Goal: Information Seeking & Learning: Learn about a topic

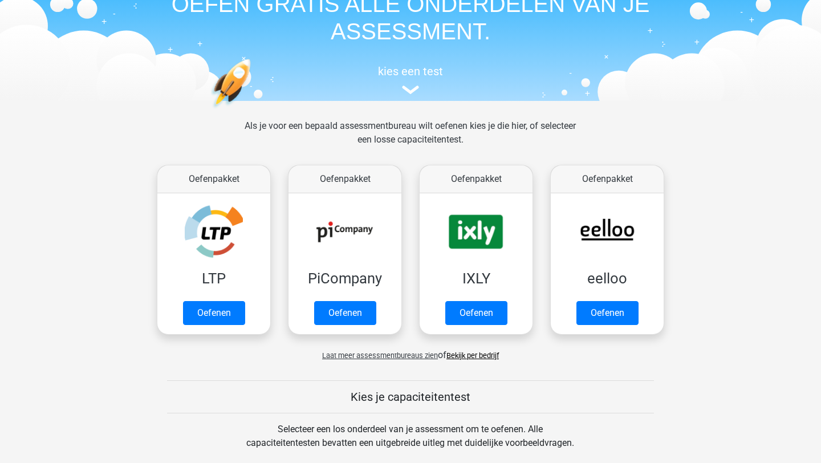
scroll to position [89, 0]
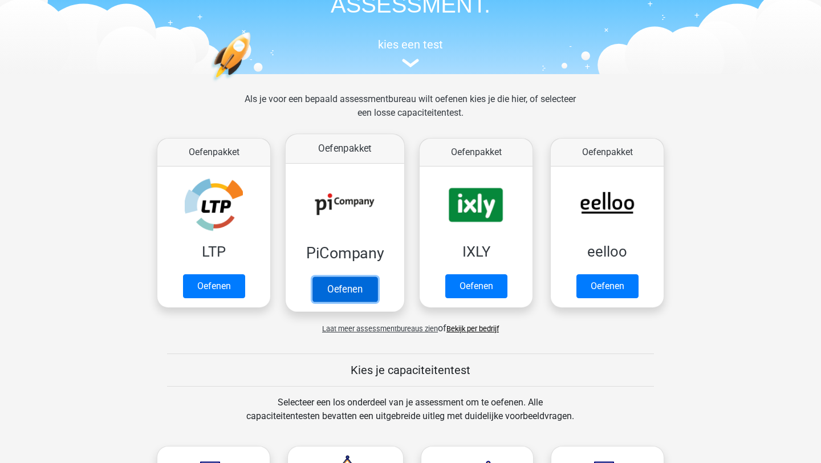
click at [339, 293] on link "Oefenen" at bounding box center [345, 289] width 65 height 25
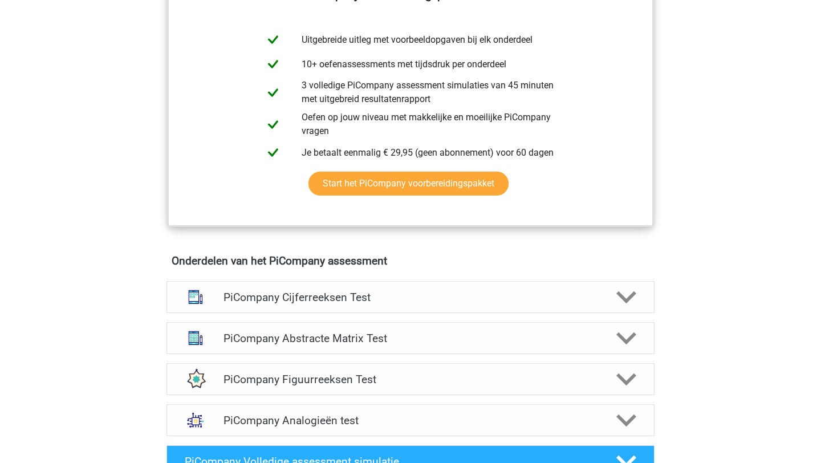
scroll to position [542, 0]
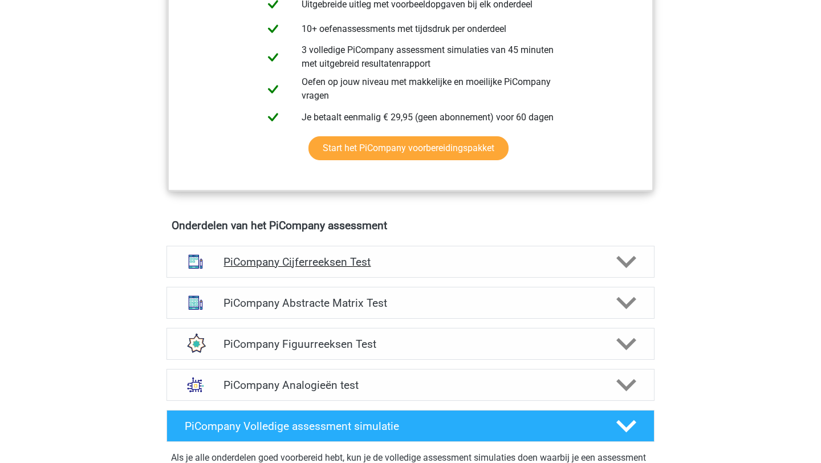
click at [398, 269] on h4 "PiCompany Cijferreeksen Test" at bounding box center [411, 262] width 374 height 13
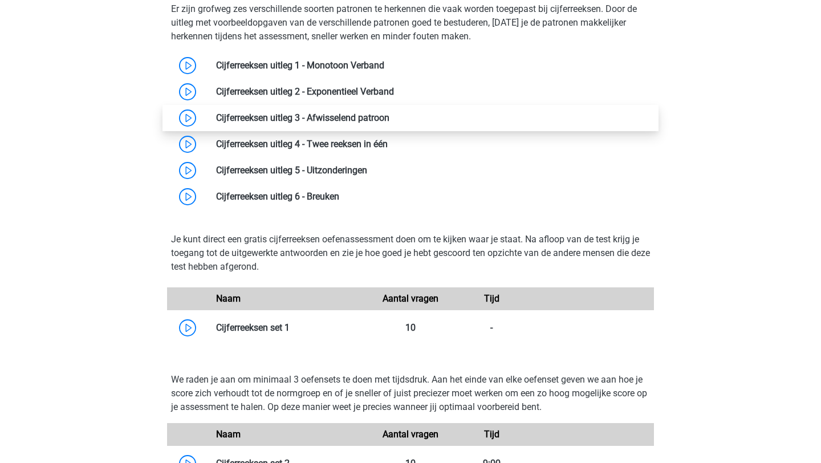
scroll to position [818, 0]
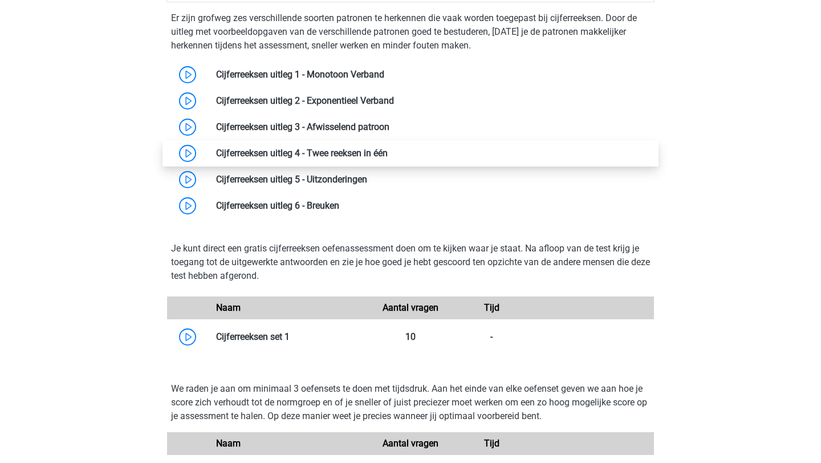
click at [388, 159] on link at bounding box center [388, 153] width 0 height 11
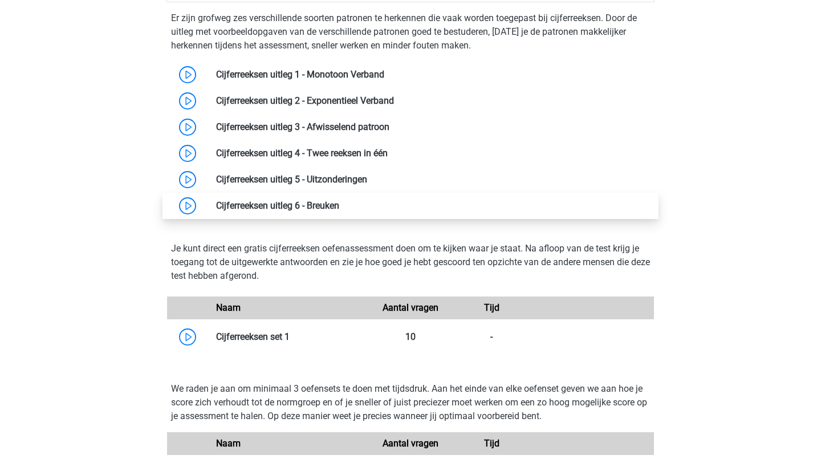
click at [339, 211] on link at bounding box center [339, 205] width 0 height 11
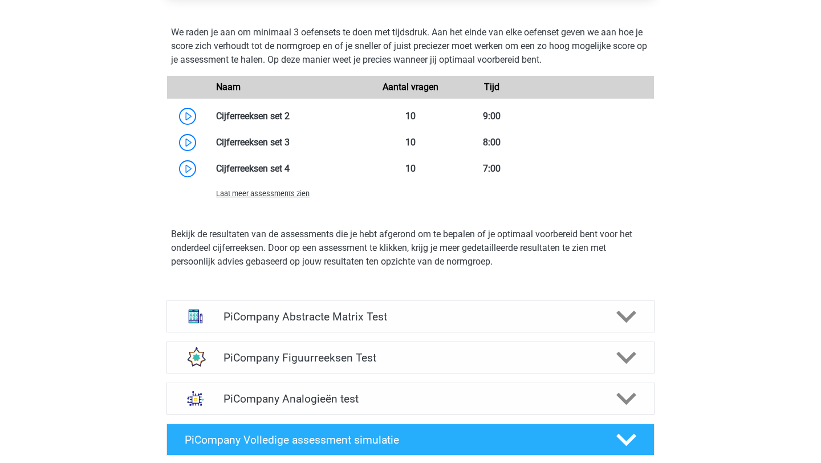
scroll to position [1279, 0]
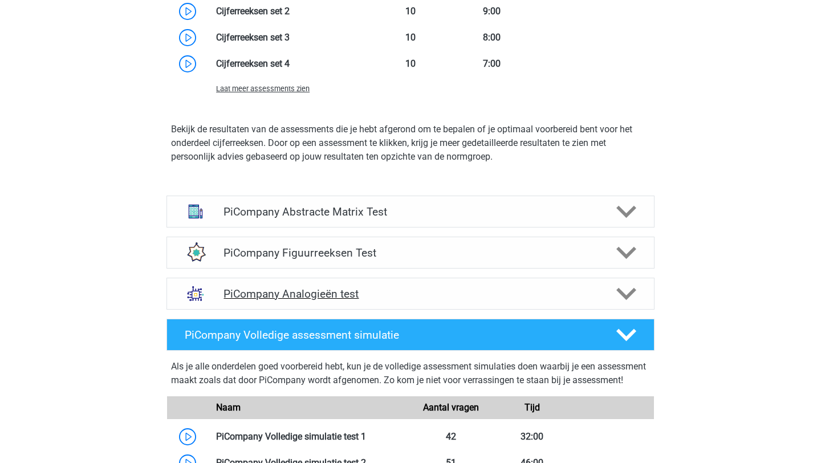
click at [391, 301] on h4 "PiCompany Analogieën test" at bounding box center [411, 293] width 374 height 13
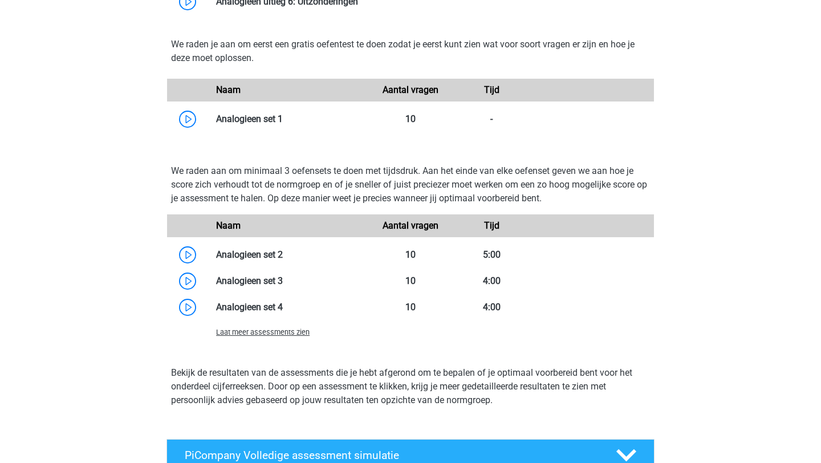
scroll to position [1913, 0]
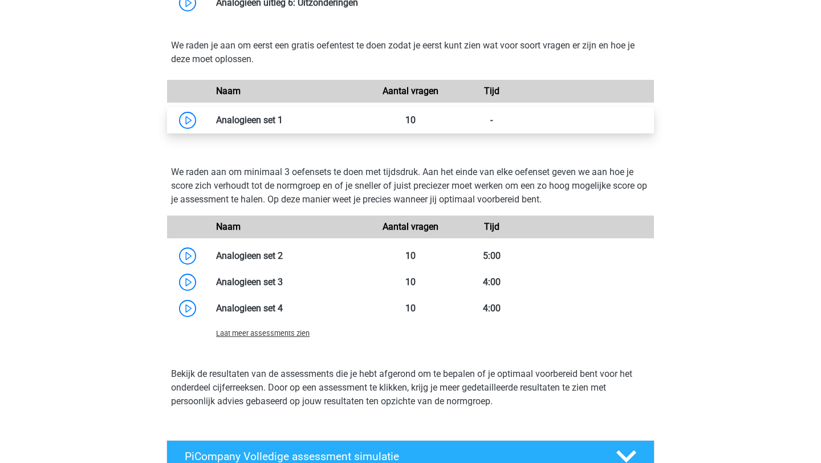
click at [283, 125] on link at bounding box center [283, 120] width 0 height 11
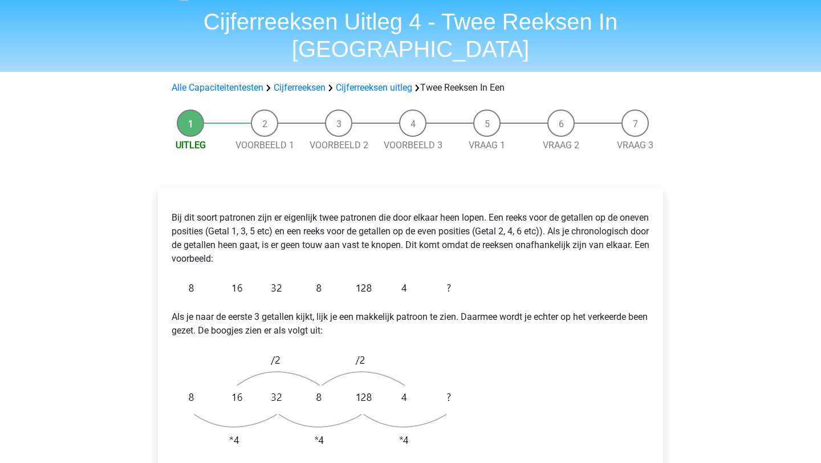
scroll to position [40, 0]
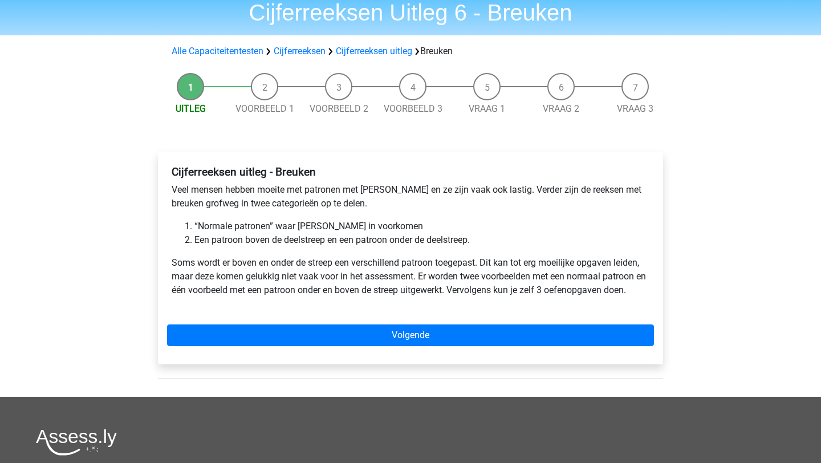
scroll to position [45, 0]
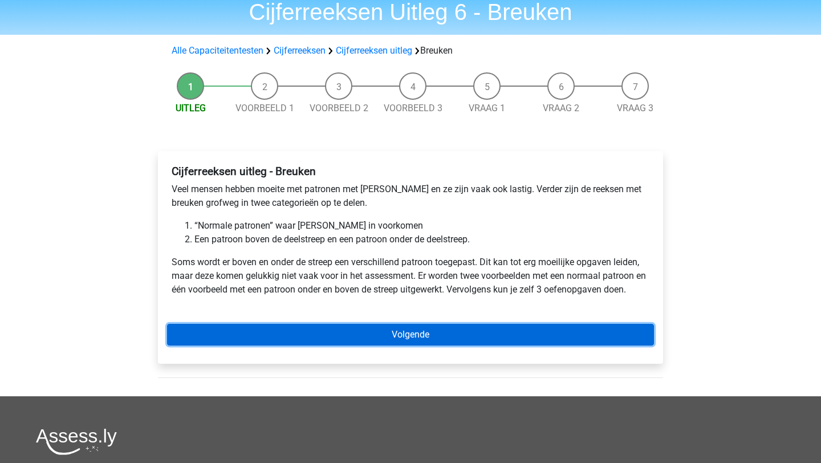
click at [279, 329] on link "Volgende" at bounding box center [410, 335] width 487 height 22
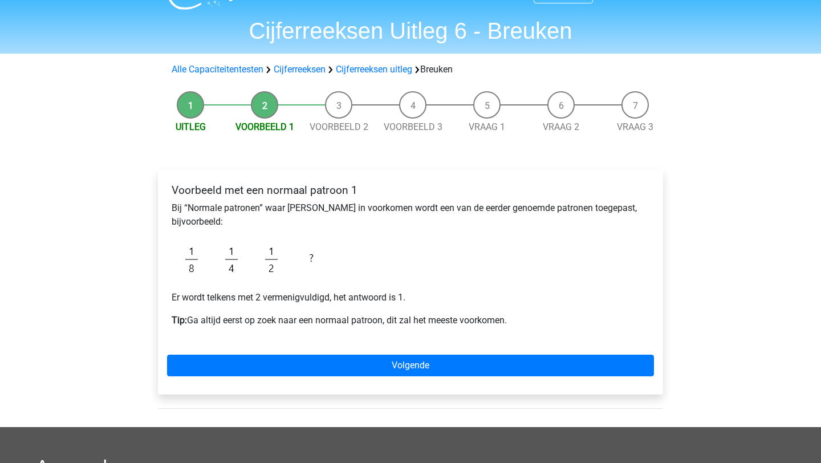
scroll to position [33, 0]
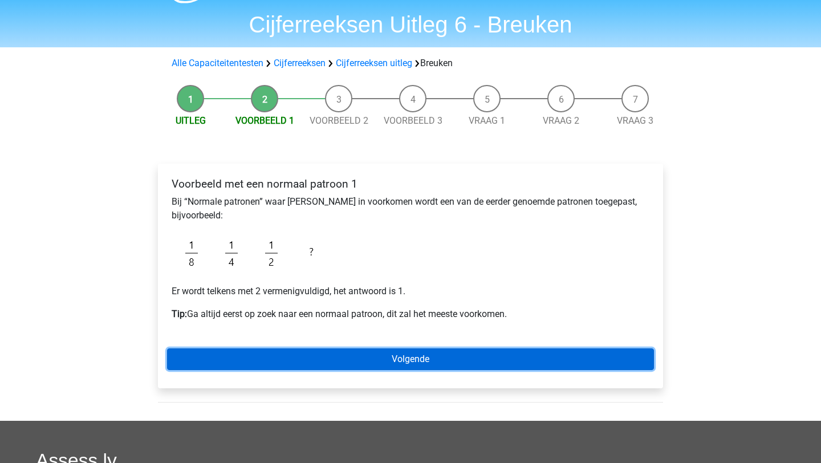
click at [278, 355] on link "Volgende" at bounding box center [410, 360] width 487 height 22
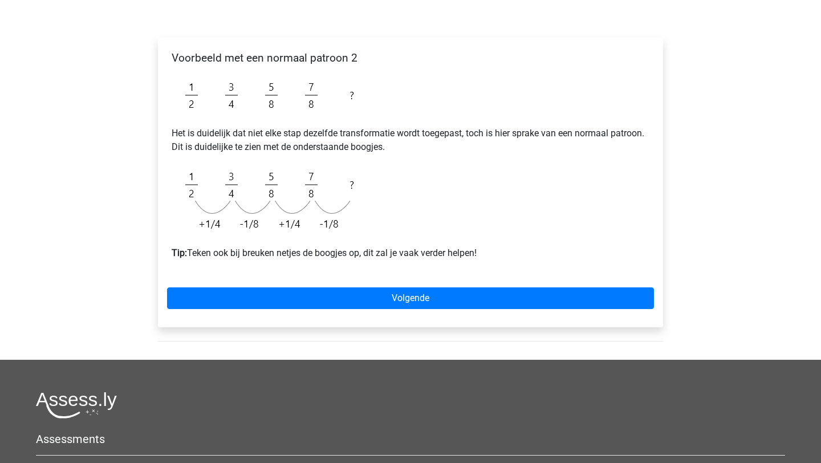
scroll to position [161, 0]
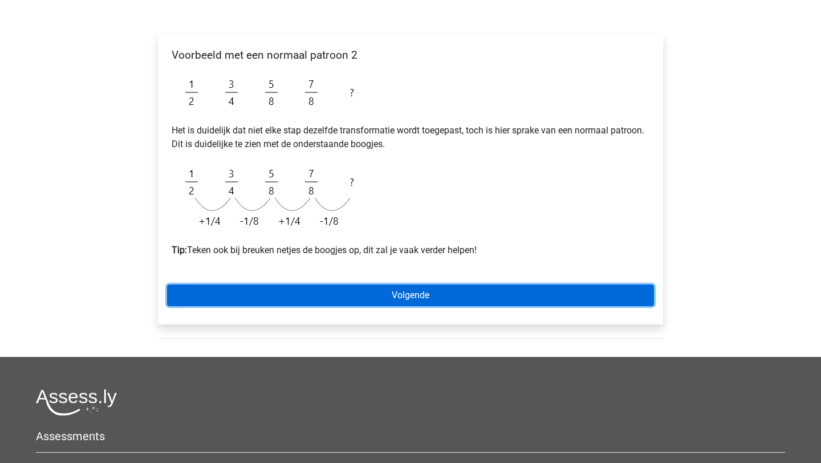
click at [285, 299] on link "Volgende" at bounding box center [410, 296] width 487 height 22
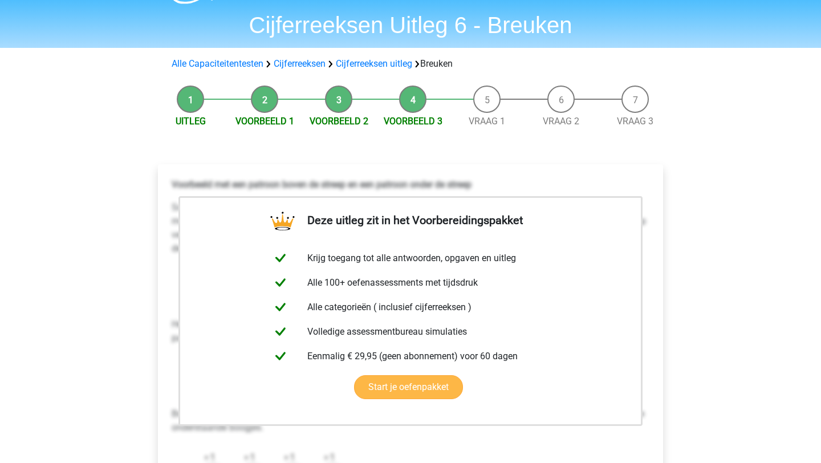
scroll to position [33, 0]
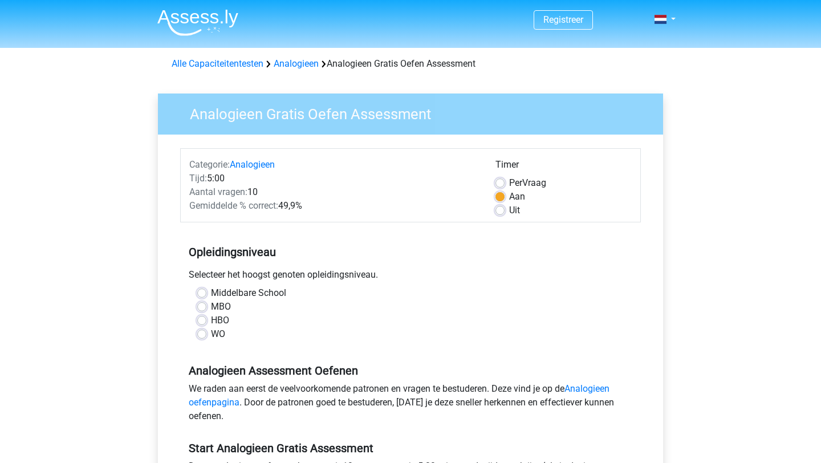
click at [211, 337] on label "WO" at bounding box center [218, 334] width 14 height 14
click at [204, 337] on input "WO" at bounding box center [201, 332] width 9 height 11
radio input "true"
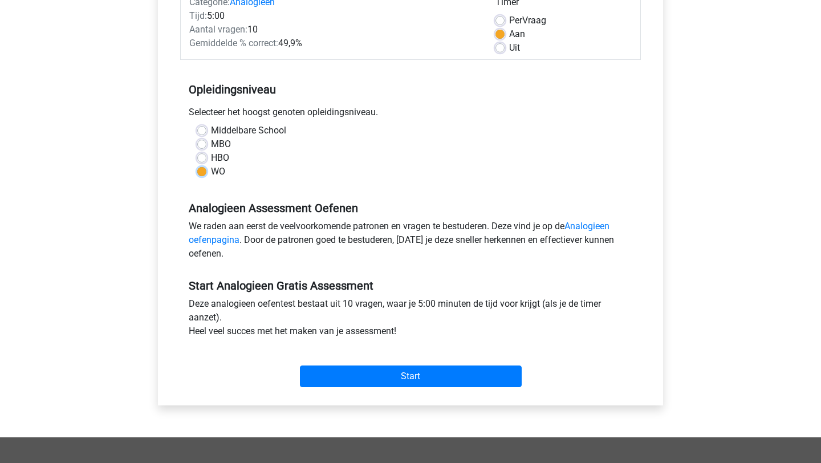
scroll to position [281, 0]
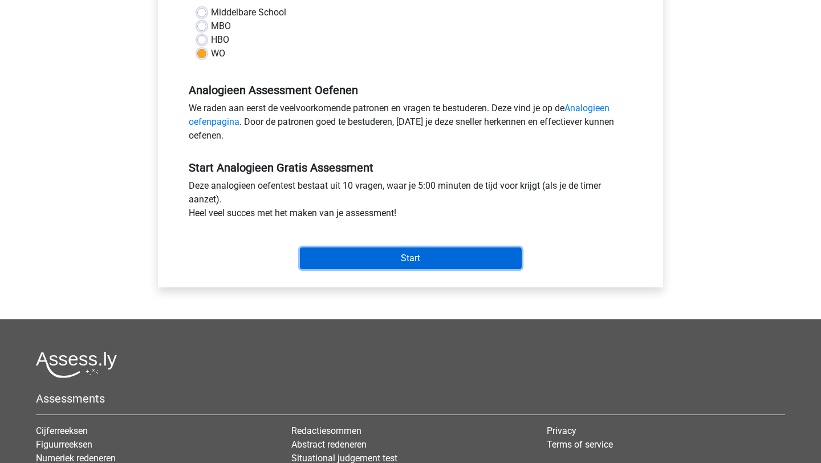
click at [345, 249] on input "Start" at bounding box center [411, 259] width 222 height 22
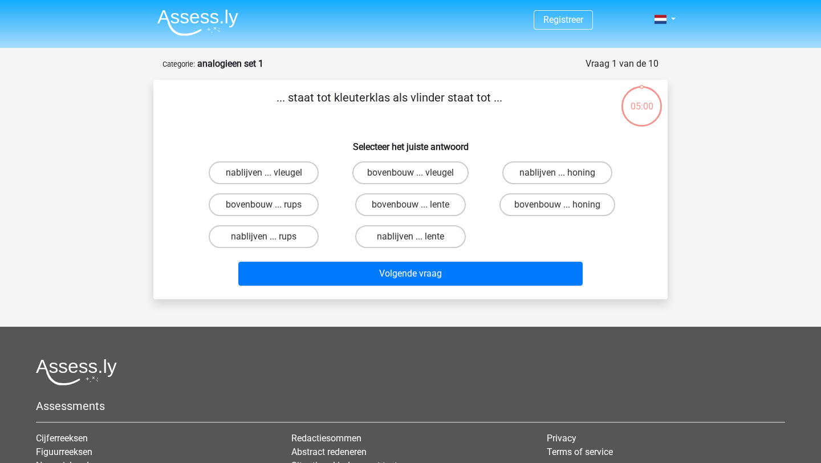
scroll to position [9, 0]
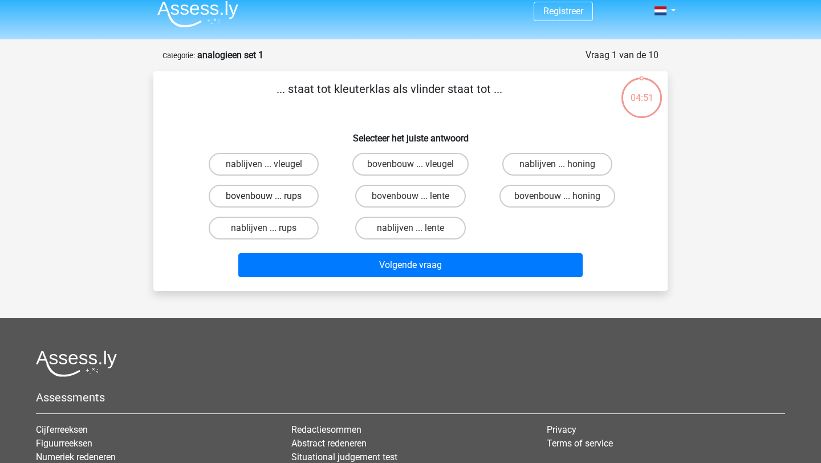
click at [302, 202] on label "bovenbouw ... rups" at bounding box center [264, 196] width 110 height 23
click at [272, 202] on input "bovenbouw ... rups" at bounding box center [267, 199] width 7 height 7
radio input "true"
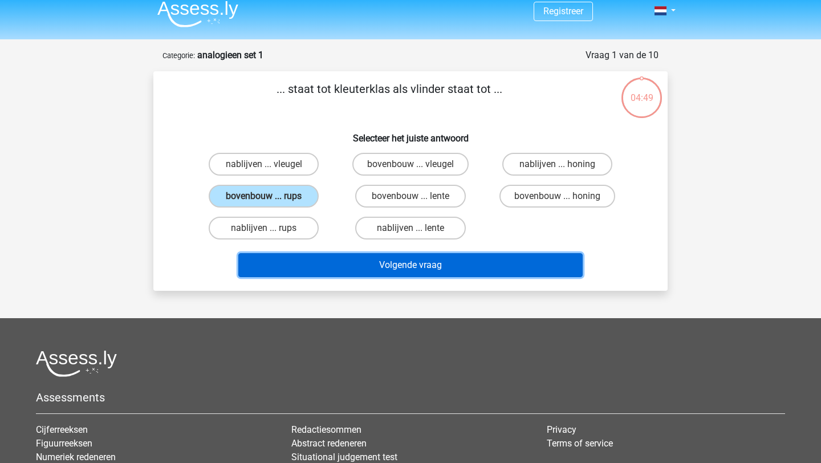
click at [342, 263] on button "Volgende vraag" at bounding box center [410, 265] width 345 height 24
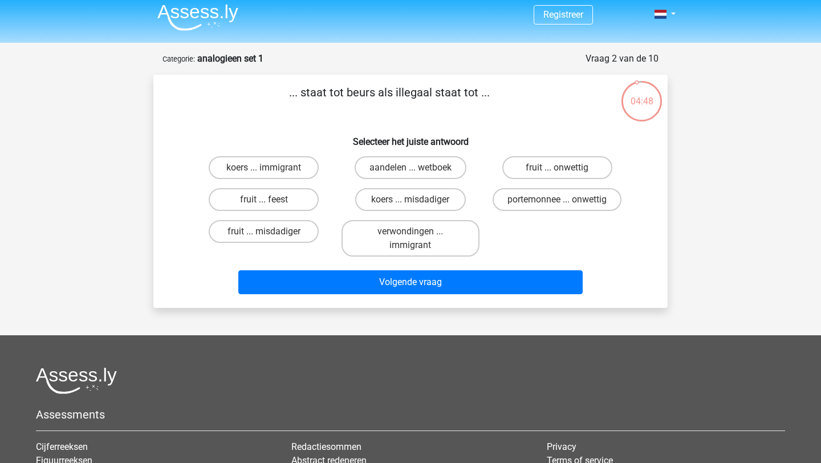
scroll to position [0, 0]
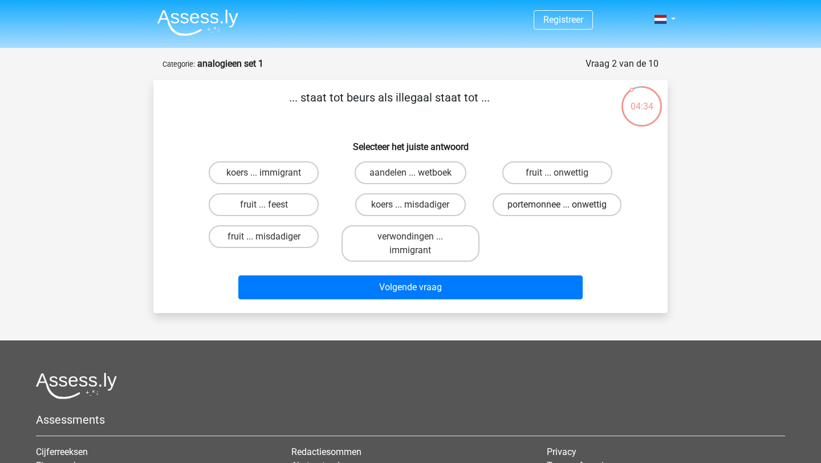
click at [530, 212] on label "portemonnee ... onwettig" at bounding box center [557, 204] width 129 height 23
click at [557, 212] on input "portemonnee ... onwettig" at bounding box center [560, 208] width 7 height 7
radio input "true"
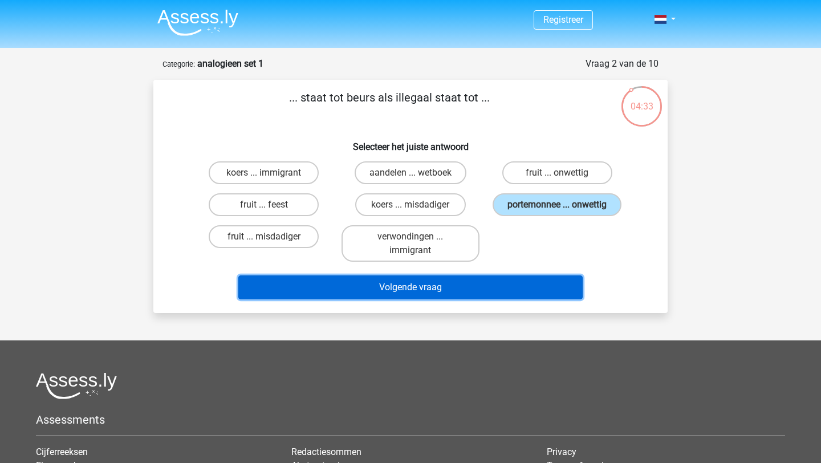
click at [509, 282] on button "Volgende vraag" at bounding box center [410, 287] width 345 height 24
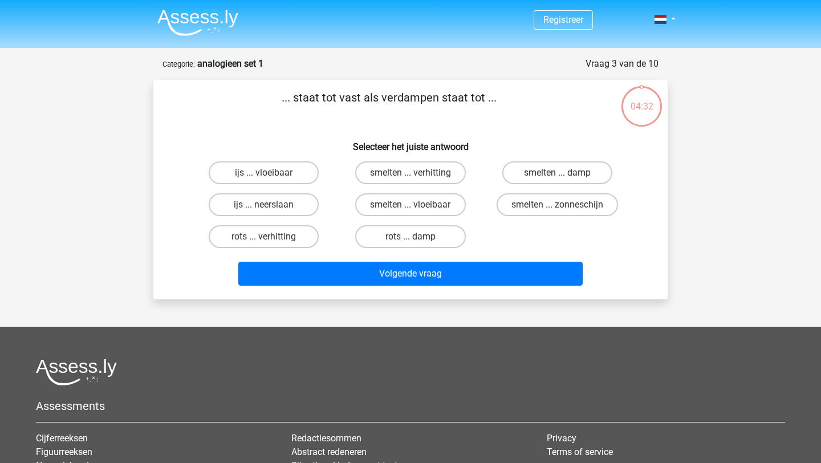
scroll to position [57, 0]
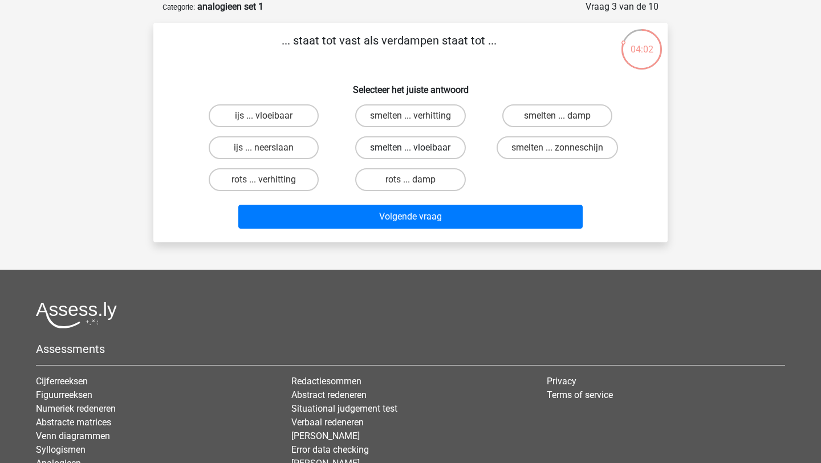
click at [452, 143] on label "smelten ... vloeibaar" at bounding box center [410, 147] width 110 height 23
click at [418, 148] on input "smelten ... vloeibaar" at bounding box center [414, 151] width 7 height 7
radio input "true"
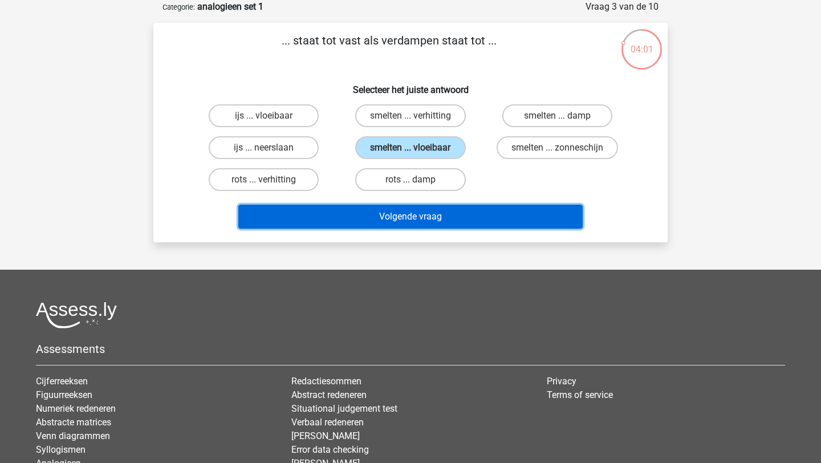
click at [439, 222] on button "Volgende vraag" at bounding box center [410, 217] width 345 height 24
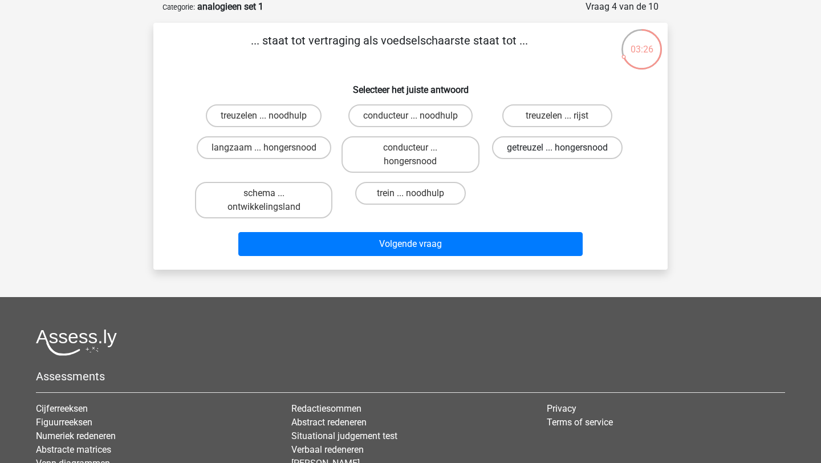
click at [544, 147] on label "getreuzel ... hongersnood" at bounding box center [557, 147] width 131 height 23
click at [557, 148] on input "getreuzel ... hongersnood" at bounding box center [560, 151] width 7 height 7
radio input "true"
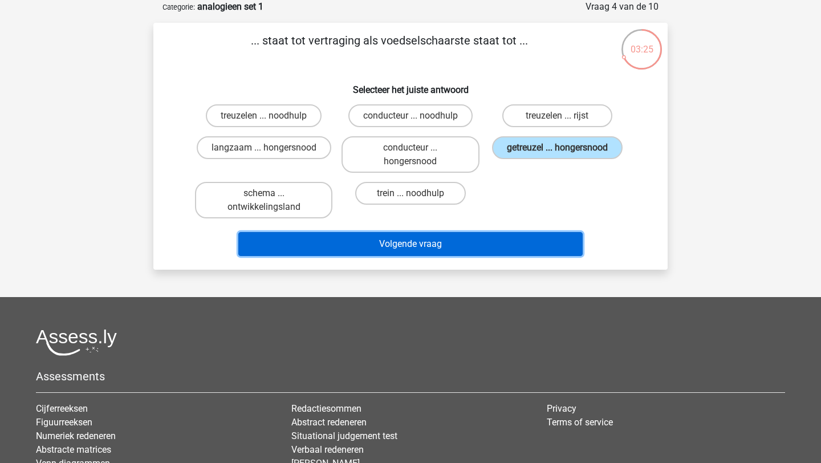
click at [500, 242] on button "Volgende vraag" at bounding box center [410, 244] width 345 height 24
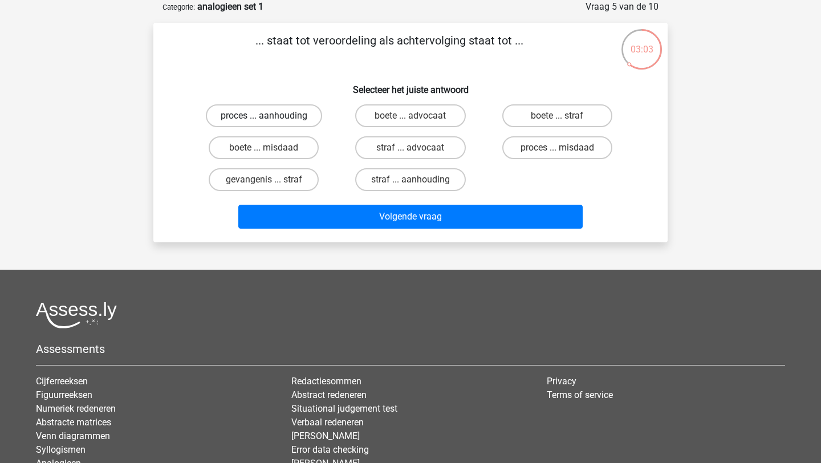
click at [298, 125] on label "proces ... aanhouding" at bounding box center [264, 115] width 116 height 23
click at [272, 123] on input "proces ... aanhouding" at bounding box center [267, 119] width 7 height 7
radio input "true"
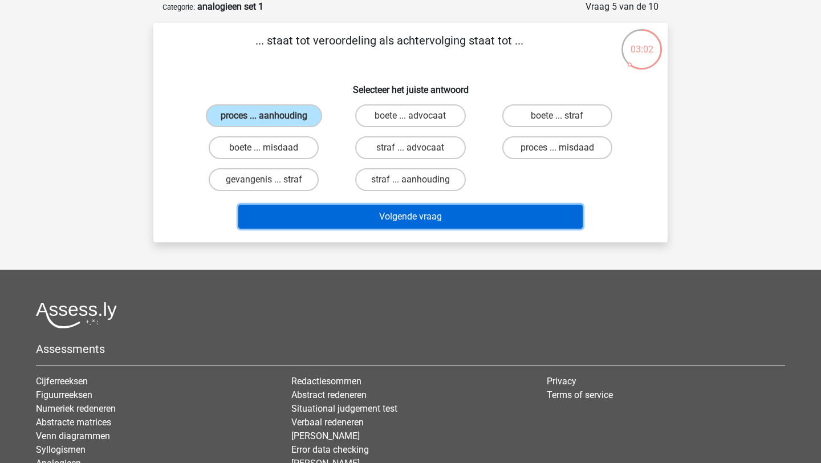
click at [322, 216] on button "Volgende vraag" at bounding box center [410, 217] width 345 height 24
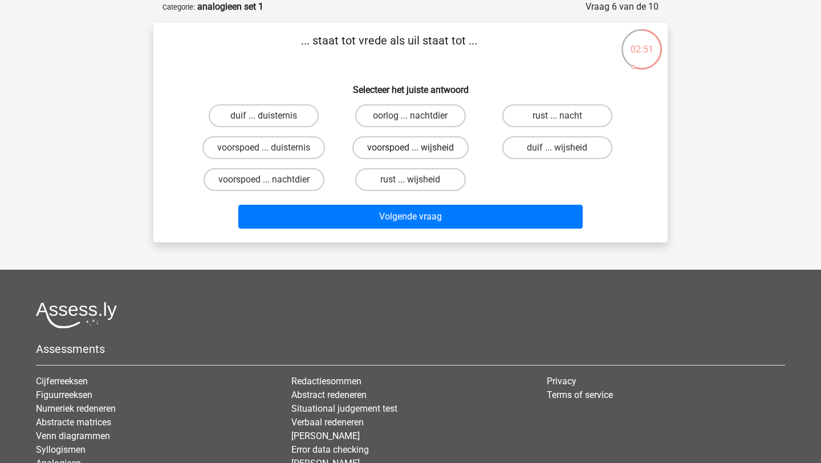
click at [362, 153] on label "voorspoed ... wijsheid" at bounding box center [410, 147] width 116 height 23
click at [411, 153] on input "voorspoed ... wijsheid" at bounding box center [414, 151] width 7 height 7
radio input "true"
click at [532, 147] on label "duif ... wijsheid" at bounding box center [558, 147] width 110 height 23
click at [557, 148] on input "duif ... wijsheid" at bounding box center [560, 151] width 7 height 7
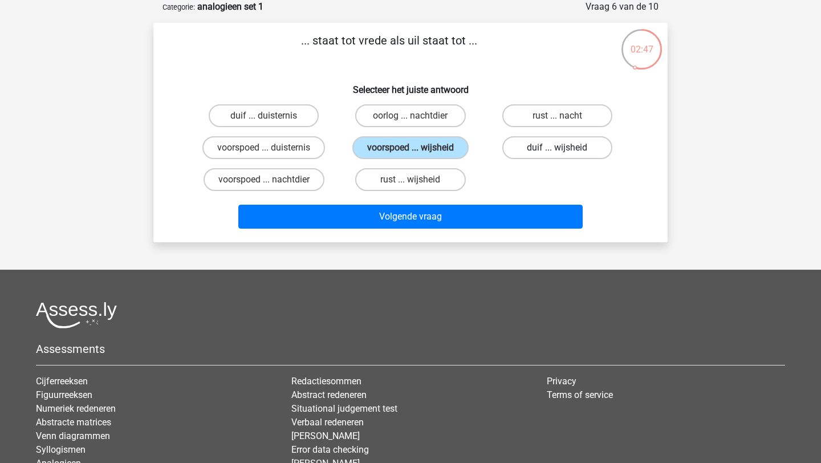
radio input "true"
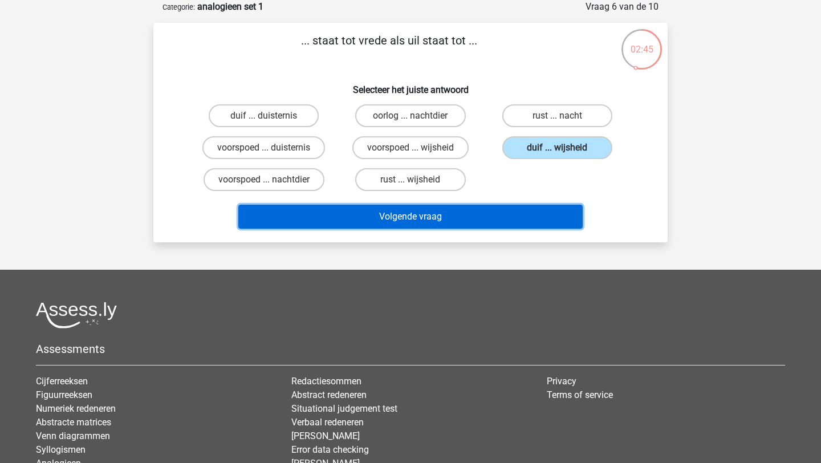
click at [517, 208] on button "Volgende vraag" at bounding box center [410, 217] width 345 height 24
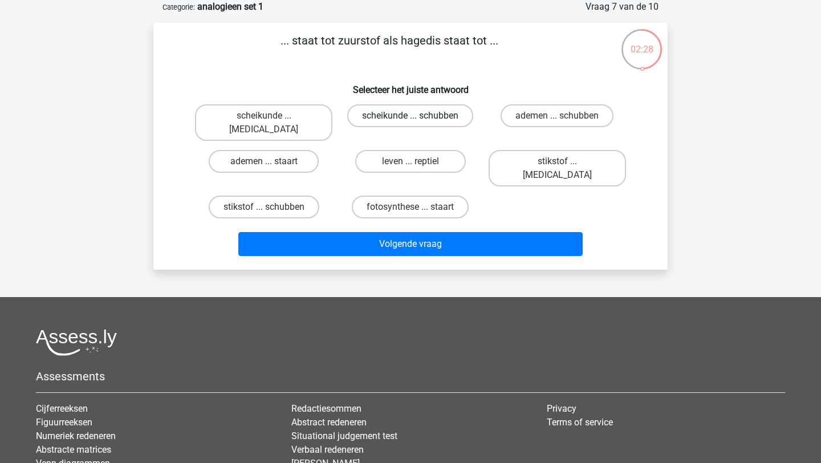
click at [368, 115] on label "scheikunde ... schubben" at bounding box center [410, 115] width 126 height 23
click at [411, 116] on input "scheikunde ... schubben" at bounding box center [414, 119] width 7 height 7
radio input "true"
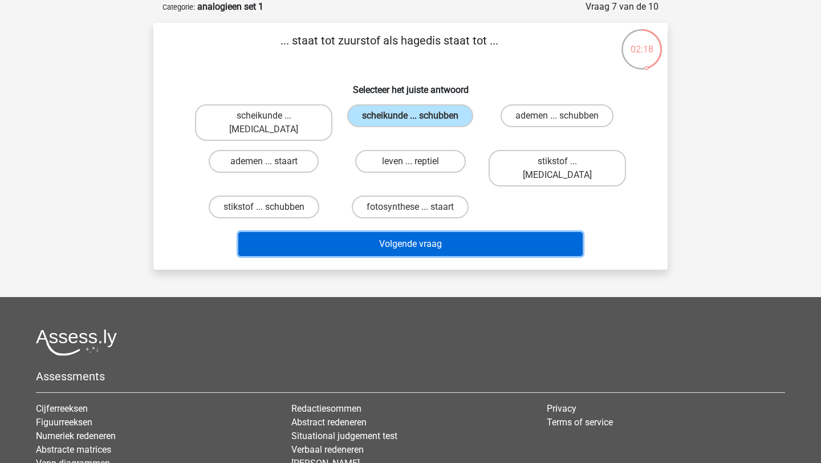
click at [361, 232] on button "Volgende vraag" at bounding box center [410, 244] width 345 height 24
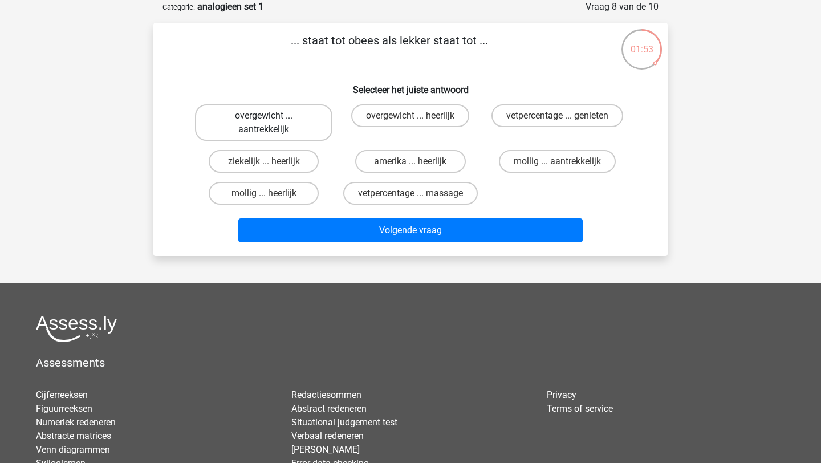
click at [311, 133] on label "overgewicht ... aantrekkelijk" at bounding box center [263, 122] width 137 height 37
click at [272, 123] on input "overgewicht ... aantrekkelijk" at bounding box center [267, 119] width 7 height 7
radio input "true"
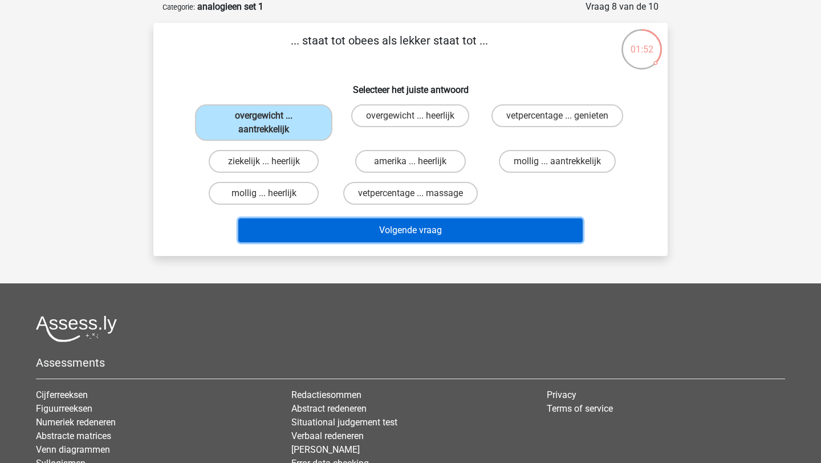
click at [337, 221] on button "Volgende vraag" at bounding box center [410, 230] width 345 height 24
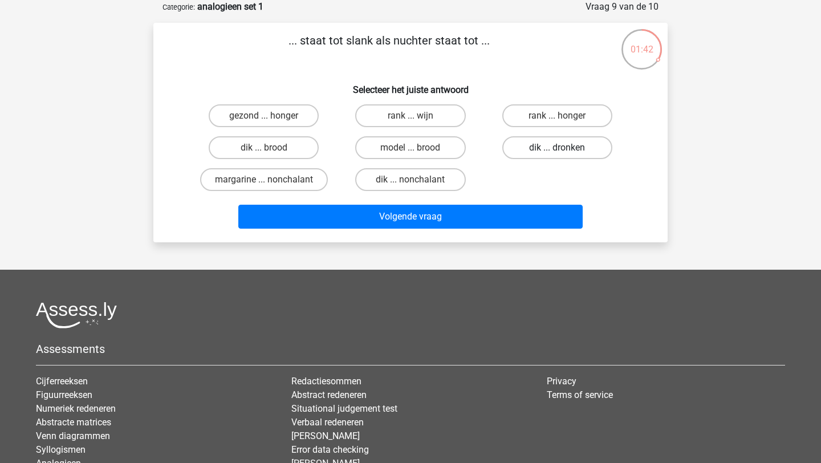
click at [512, 143] on label "dik ... dronken" at bounding box center [558, 147] width 110 height 23
click at [557, 148] on input "dik ... dronken" at bounding box center [560, 151] width 7 height 7
radio input "true"
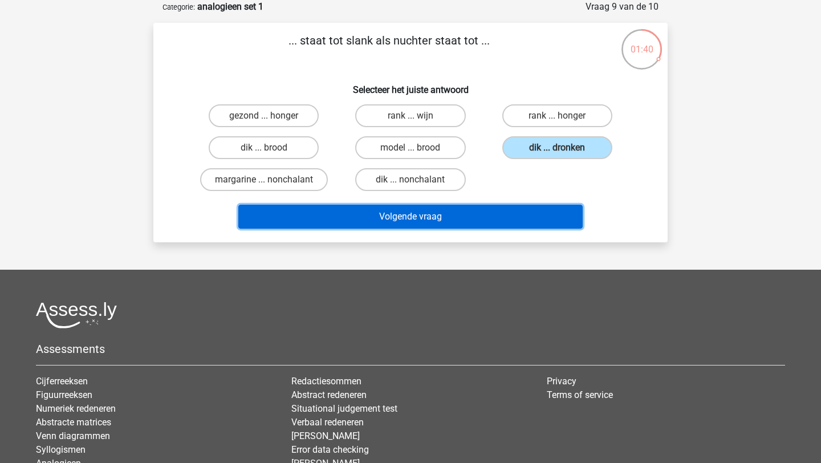
click at [490, 224] on button "Volgende vraag" at bounding box center [410, 217] width 345 height 24
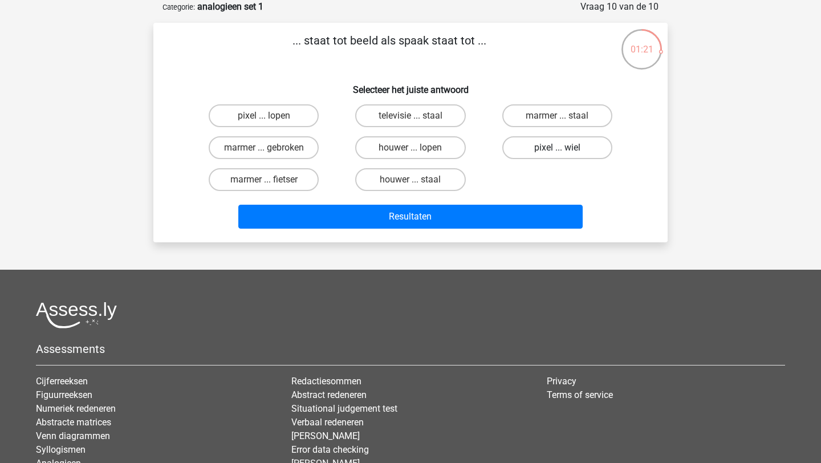
click at [512, 143] on label "pixel ... wiel" at bounding box center [558, 147] width 110 height 23
click at [557, 148] on input "pixel ... wiel" at bounding box center [560, 151] width 7 height 7
radio input "true"
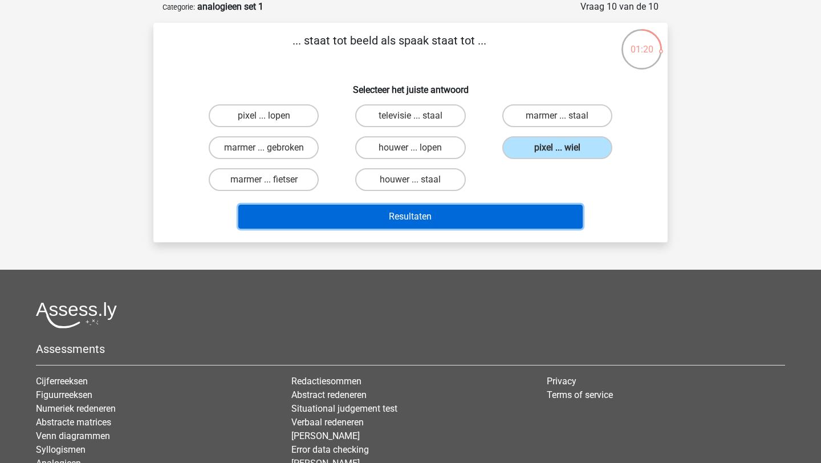
click at [492, 216] on button "Resultaten" at bounding box center [410, 217] width 345 height 24
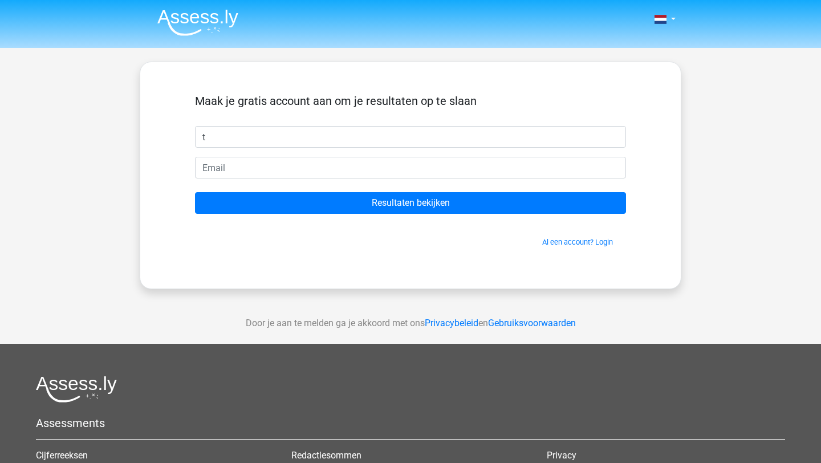
type input "t"
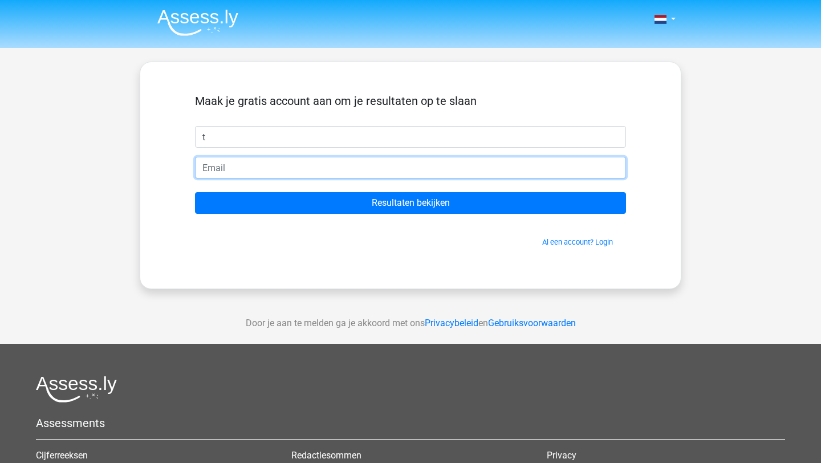
click at [350, 172] on input "email" at bounding box center [410, 168] width 431 height 22
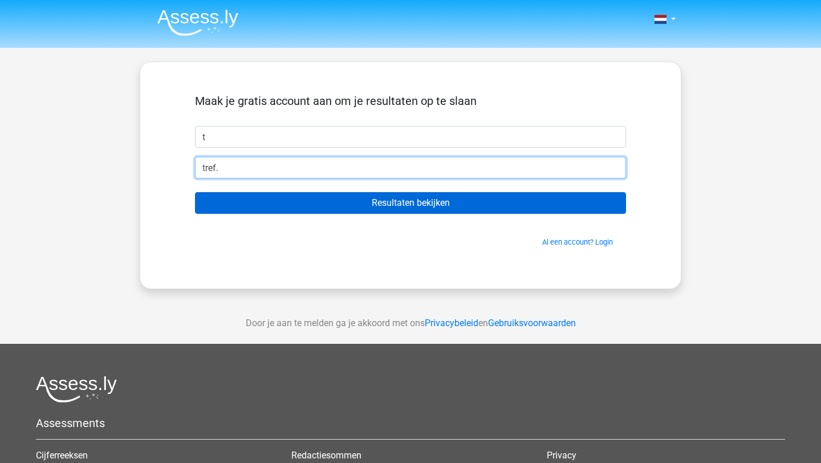
type input "tref.weer@gmail.com"
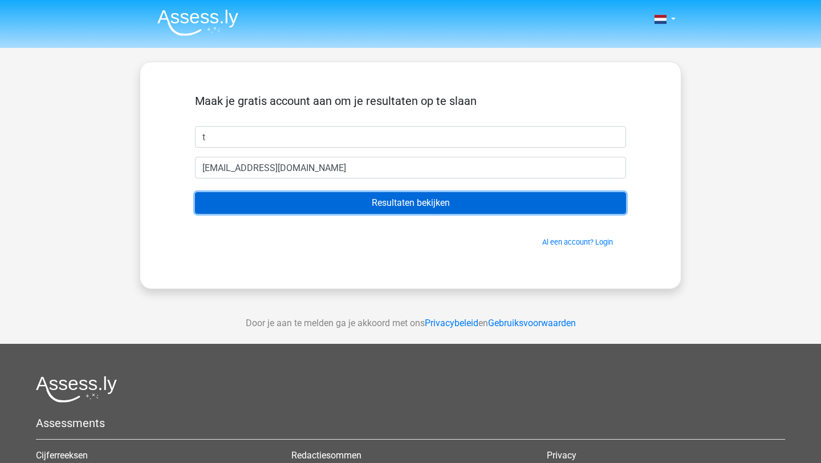
click at [327, 203] on input "Resultaten bekijken" at bounding box center [410, 203] width 431 height 22
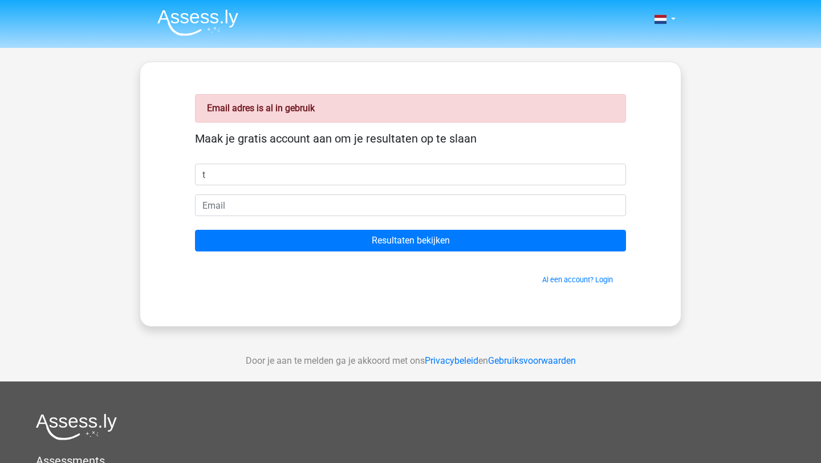
type input "t"
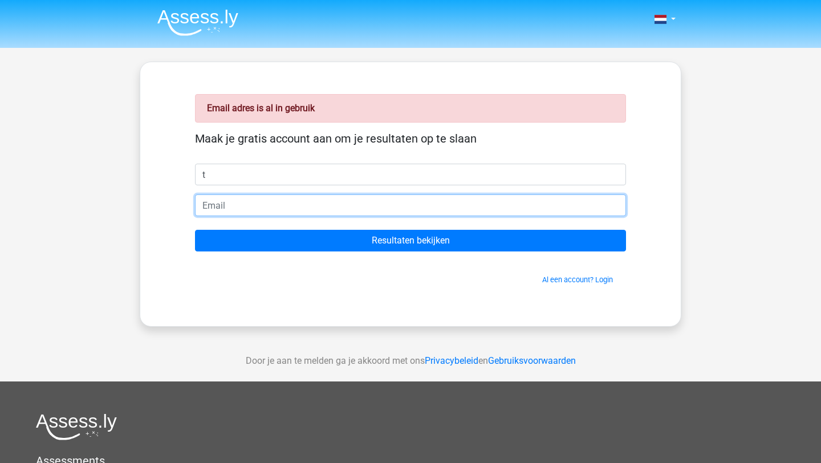
click at [279, 211] on input "email" at bounding box center [410, 205] width 431 height 22
type input "[EMAIL_ADDRESS][DOMAIN_NAME]"
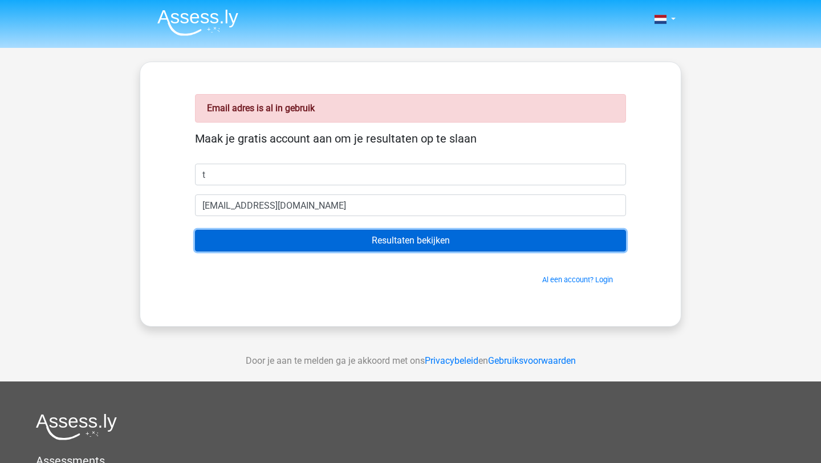
click at [281, 241] on input "Resultaten bekijken" at bounding box center [410, 241] width 431 height 22
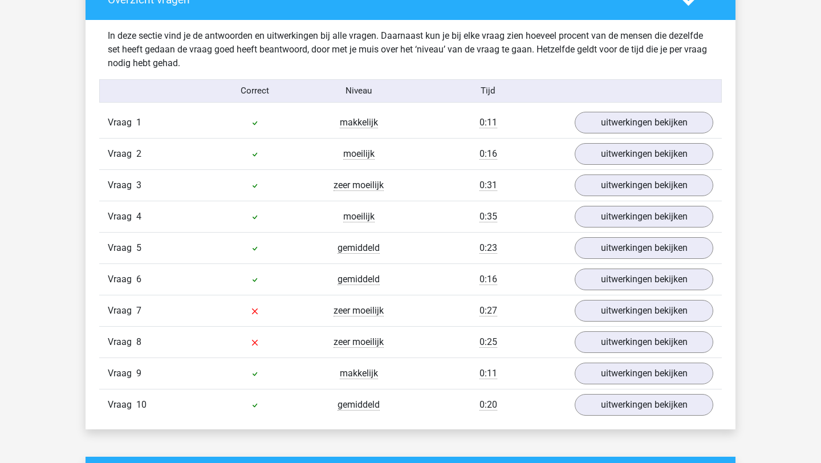
scroll to position [879, 0]
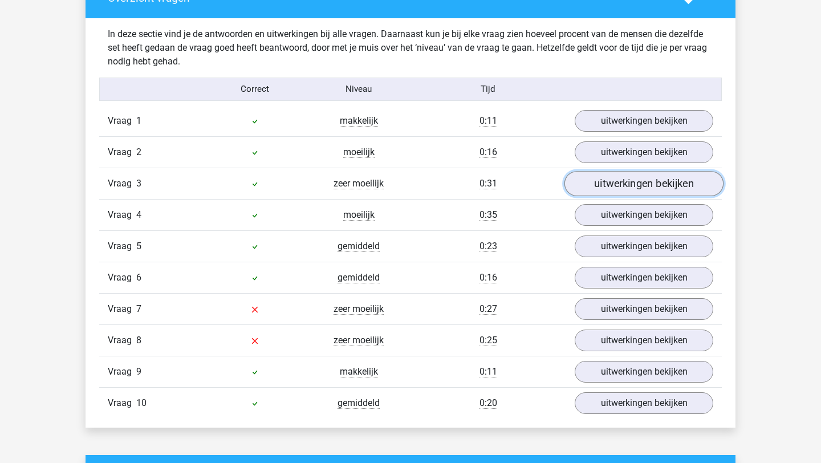
click at [595, 184] on link "uitwerkingen bekijken" at bounding box center [644, 183] width 159 height 25
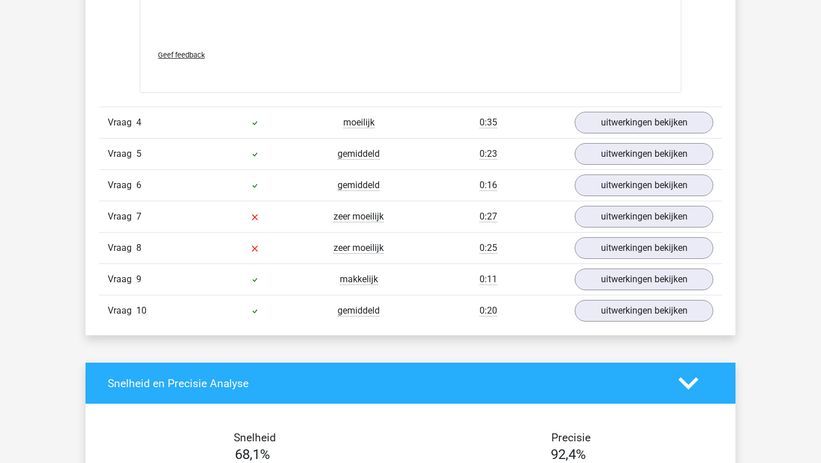
scroll to position [1578, 0]
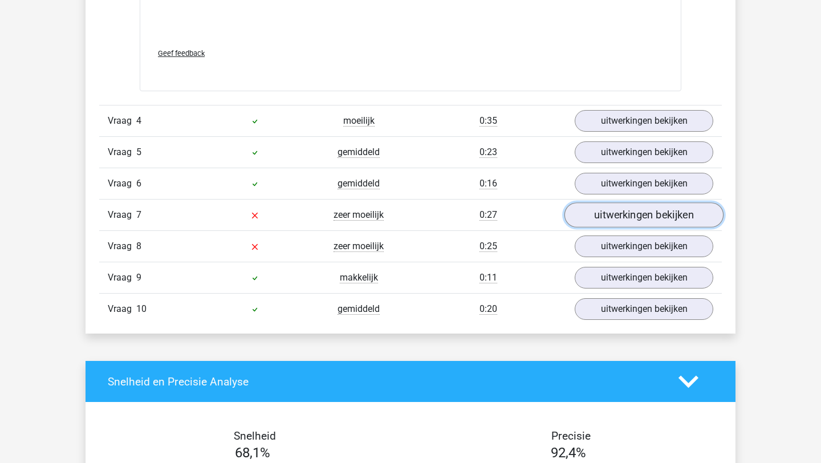
click at [606, 210] on link "uitwerkingen bekijken" at bounding box center [644, 214] width 159 height 25
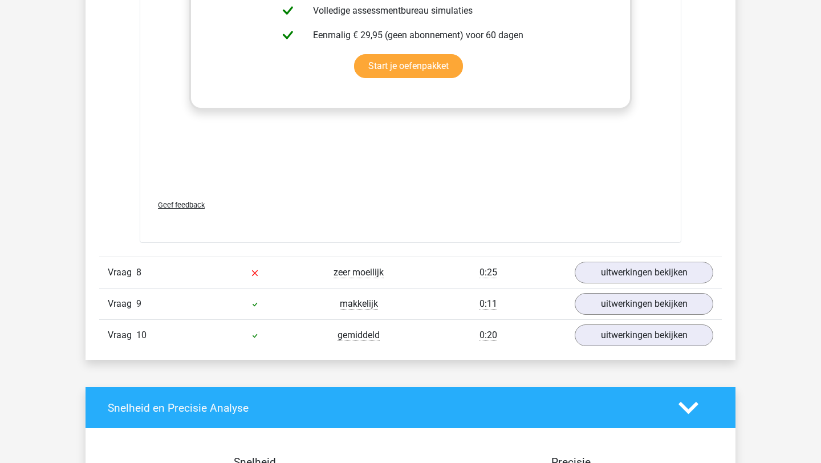
scroll to position [2187, 0]
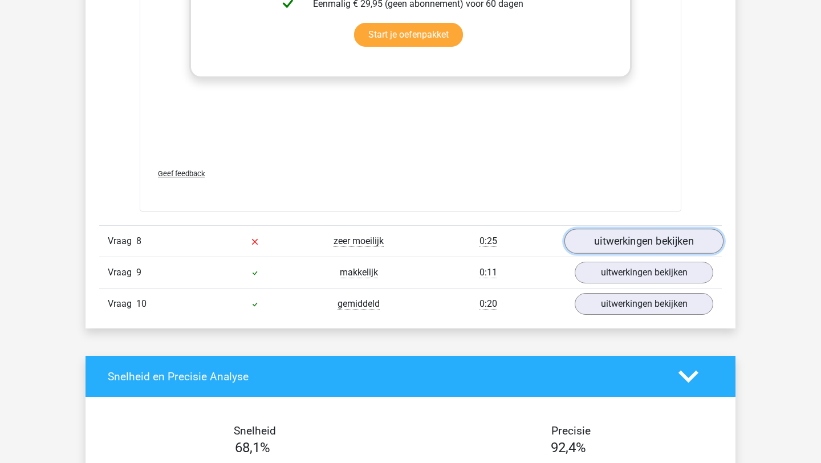
click at [600, 249] on link "uitwerkingen bekijken" at bounding box center [644, 241] width 159 height 25
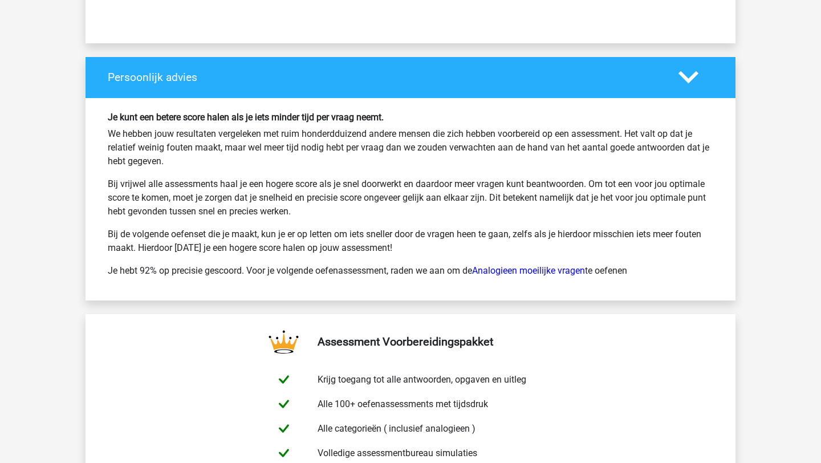
scroll to position [3261, 0]
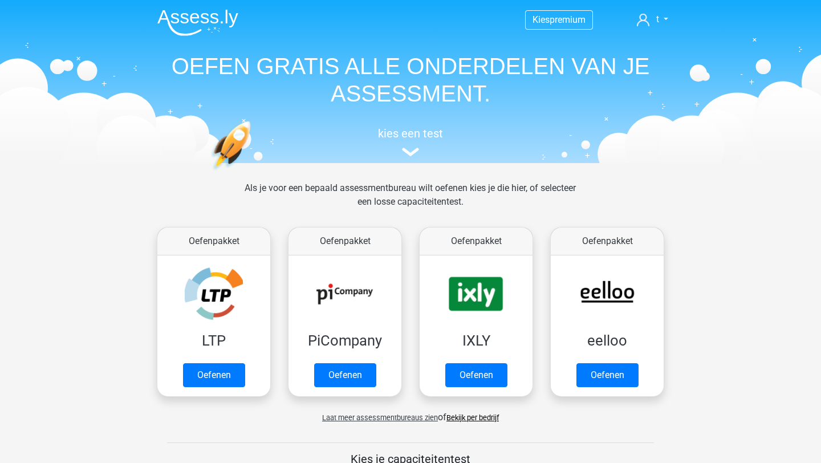
scroll to position [89, 0]
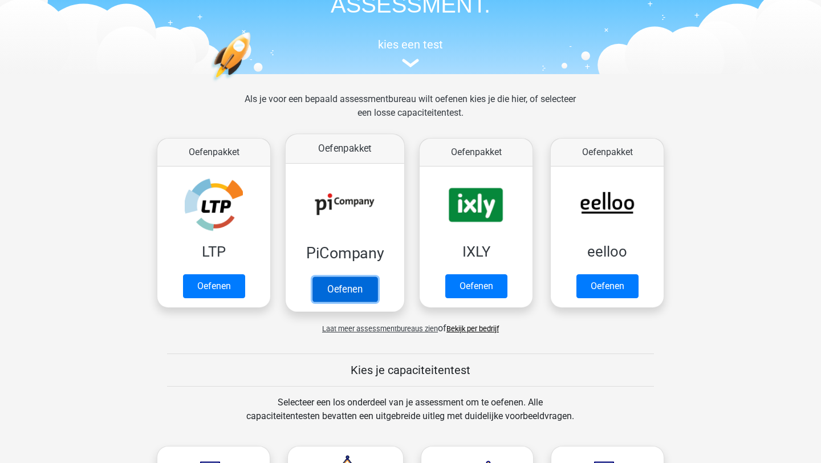
click at [354, 287] on link "Oefenen" at bounding box center [345, 289] width 65 height 25
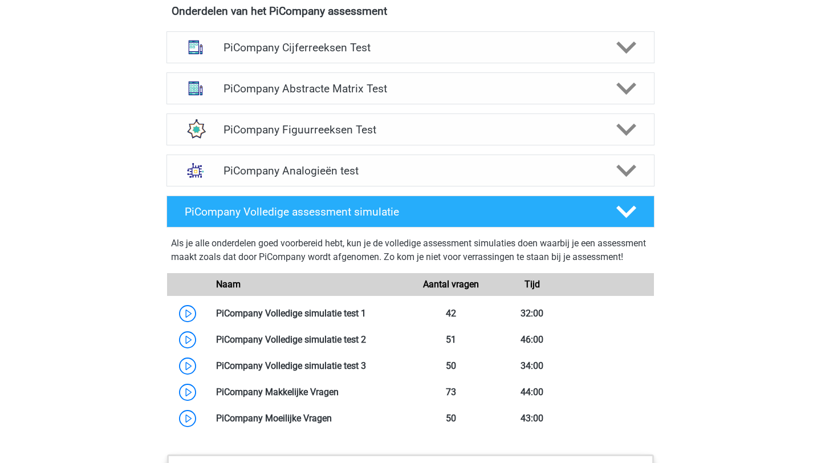
scroll to position [752, 0]
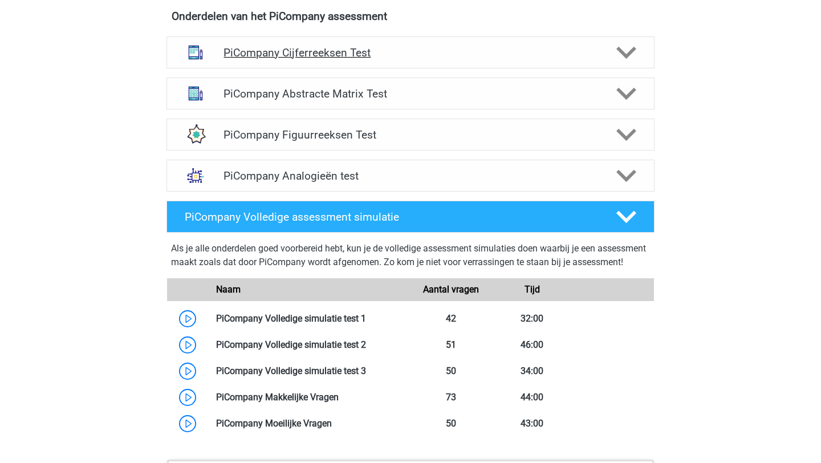
click at [404, 59] on h4 "PiCompany Cijferreeksen Test" at bounding box center [411, 52] width 374 height 13
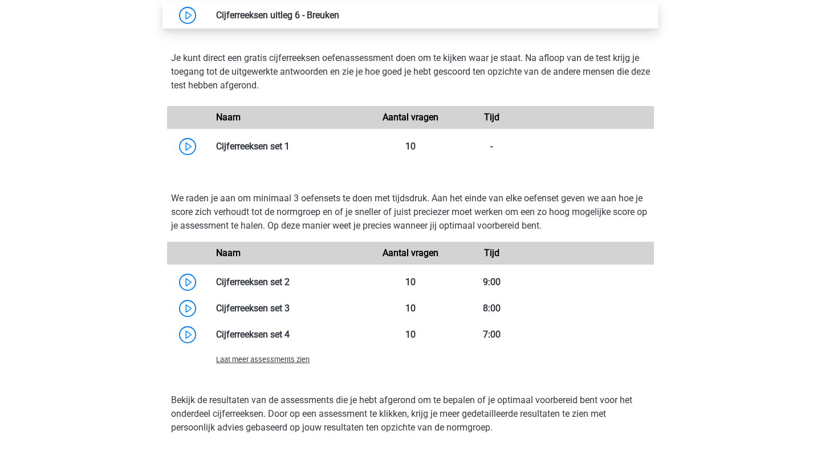
scroll to position [1011, 0]
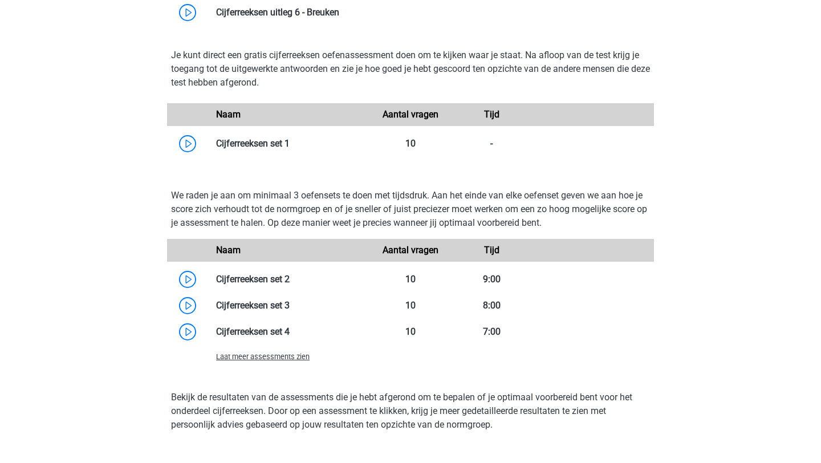
click at [215, 166] on div "Je kunt direct een gratis cijferreeksen oefenassessment doen om te kijken waar …" at bounding box center [410, 102] width 497 height 127
click at [290, 149] on link at bounding box center [290, 143] width 0 height 11
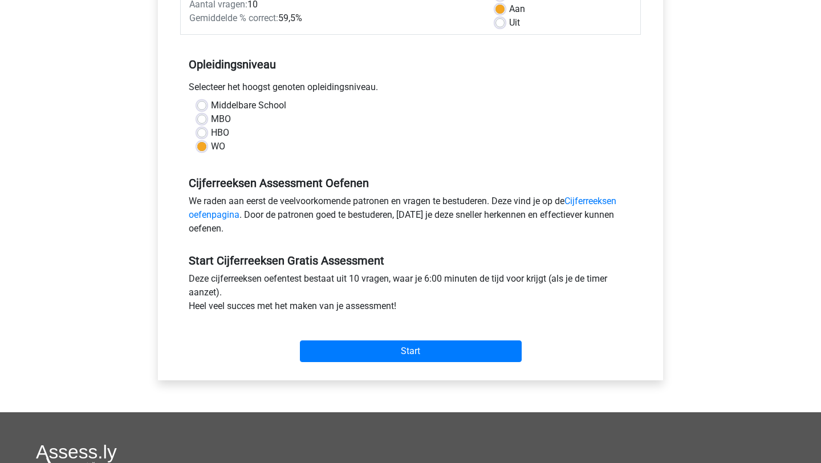
scroll to position [186, 0]
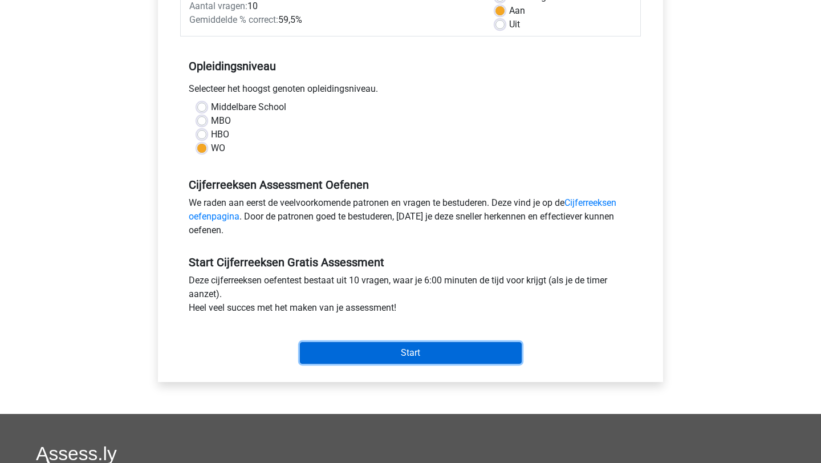
click at [333, 356] on input "Start" at bounding box center [411, 353] width 222 height 22
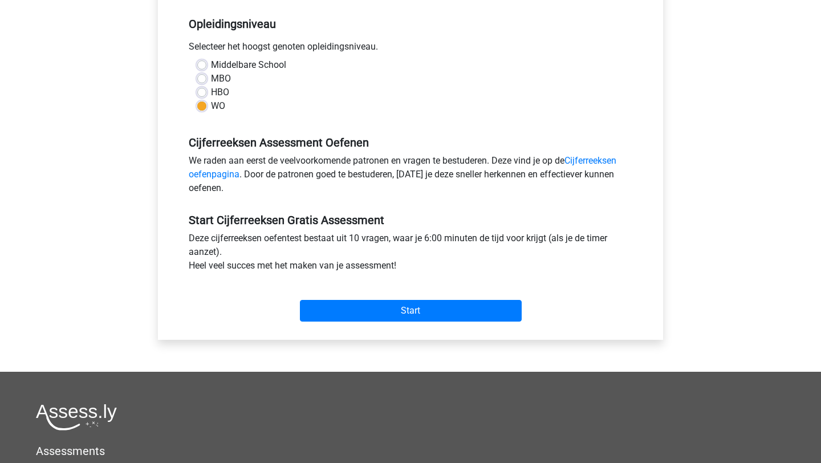
scroll to position [254, 0]
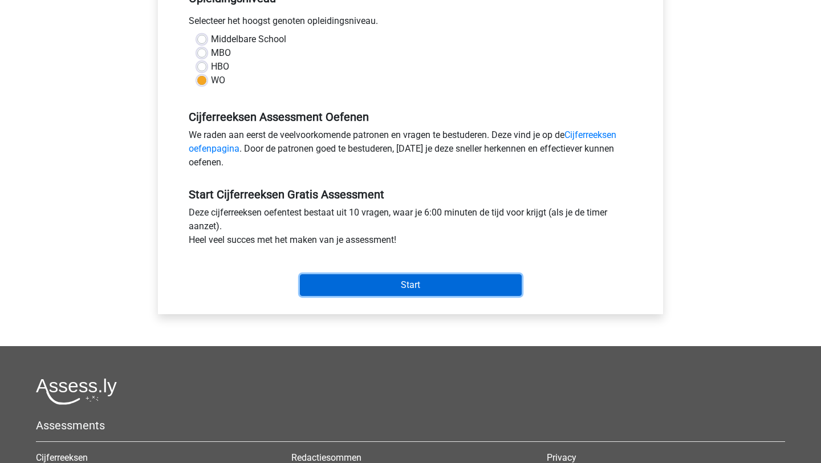
click at [329, 291] on input "Start" at bounding box center [411, 285] width 222 height 22
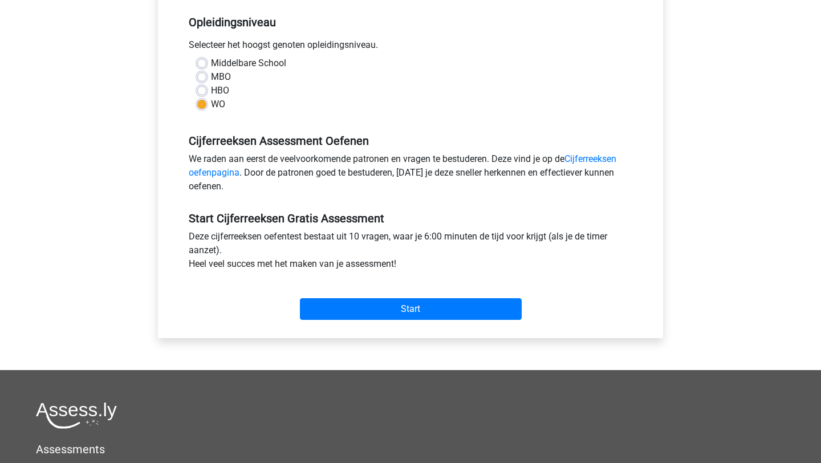
scroll to position [179, 0]
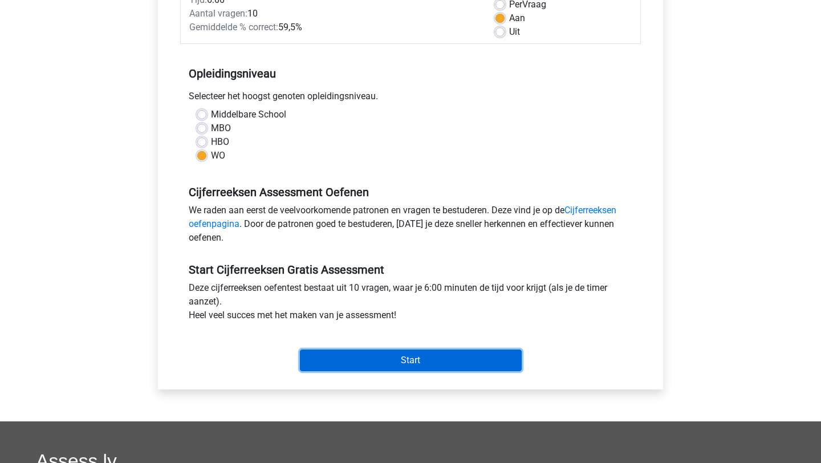
click at [363, 363] on input "Start" at bounding box center [411, 361] width 222 height 22
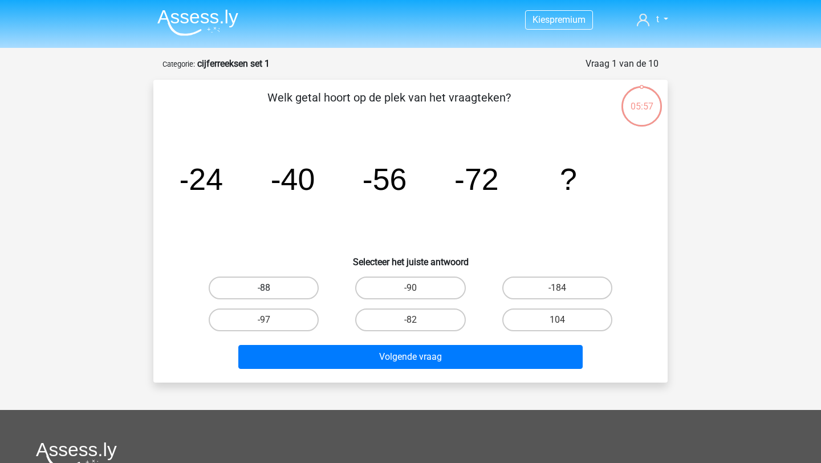
click at [294, 295] on label "-88" at bounding box center [264, 288] width 110 height 23
click at [272, 295] on input "-88" at bounding box center [267, 291] width 7 height 7
radio input "true"
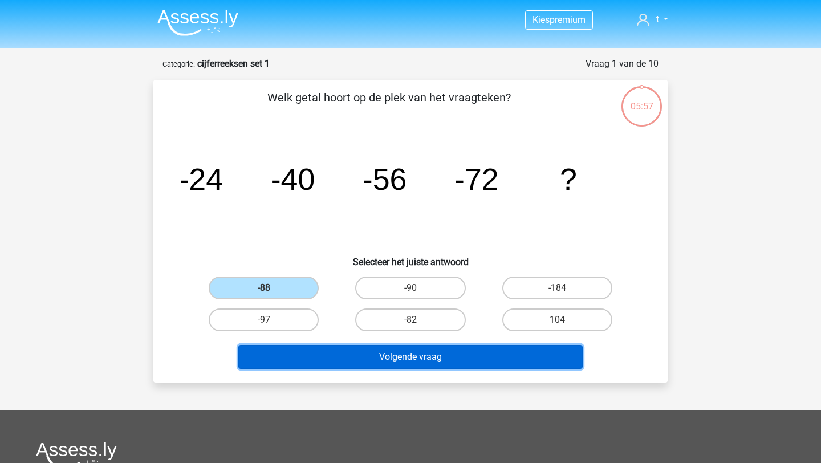
click at [343, 358] on button "Volgende vraag" at bounding box center [410, 357] width 345 height 24
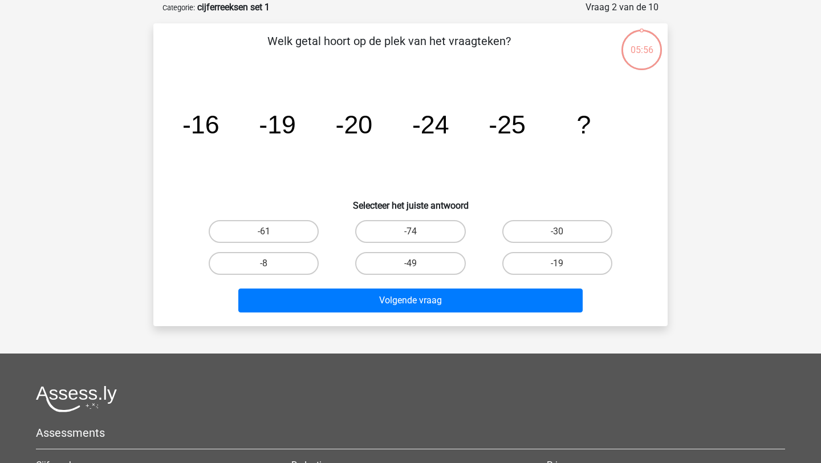
scroll to position [57, 0]
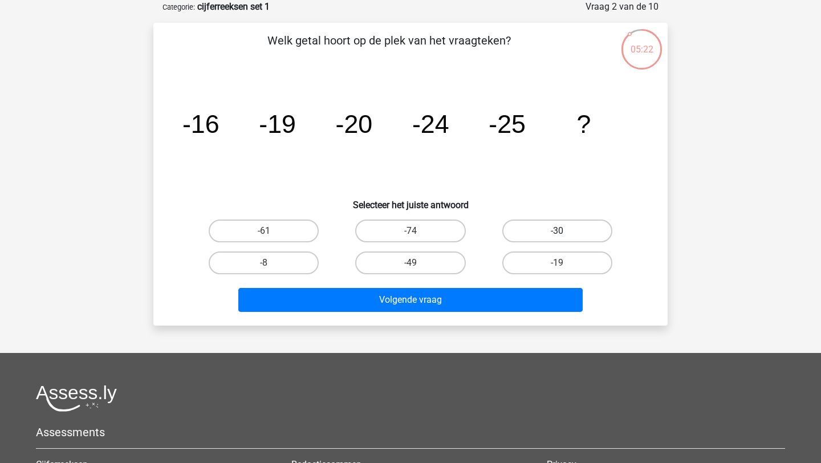
click at [534, 233] on label "-30" at bounding box center [558, 231] width 110 height 23
click at [557, 233] on input "-30" at bounding box center [560, 234] width 7 height 7
radio input "true"
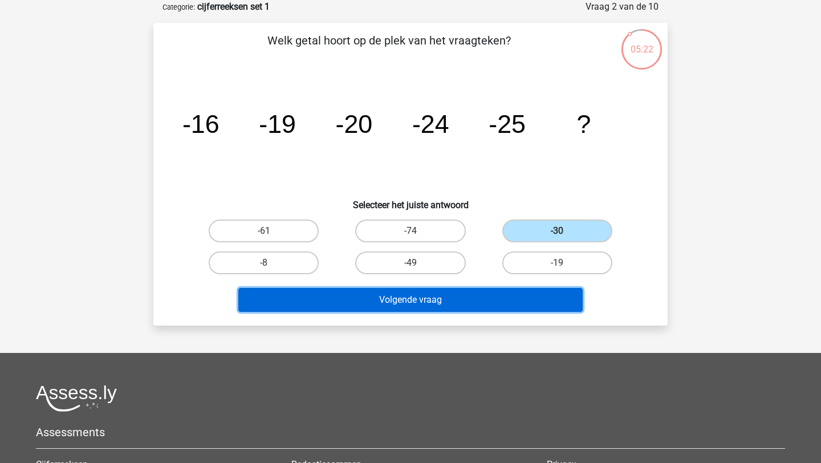
click at [461, 308] on button "Volgende vraag" at bounding box center [410, 300] width 345 height 24
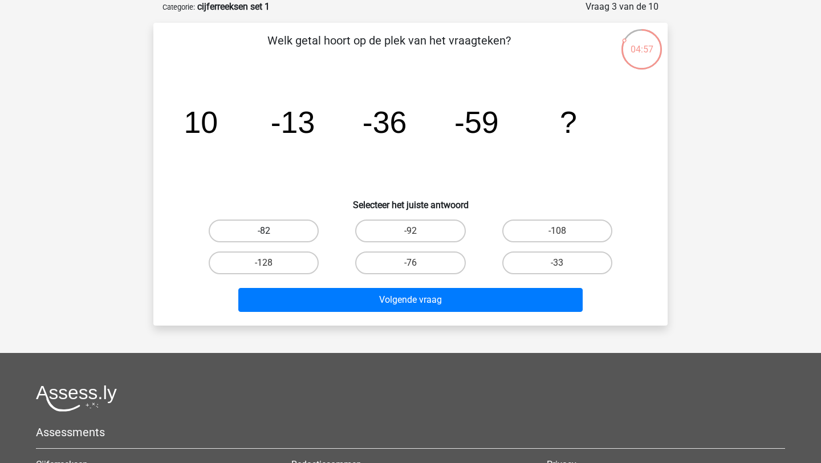
click at [279, 229] on label "-82" at bounding box center [264, 231] width 110 height 23
click at [272, 231] on input "-82" at bounding box center [267, 234] width 7 height 7
radio input "true"
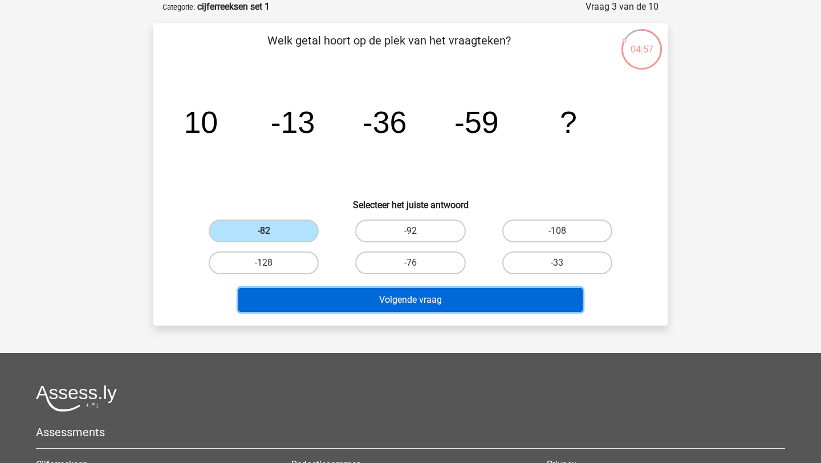
click at [346, 297] on button "Volgende vraag" at bounding box center [410, 300] width 345 height 24
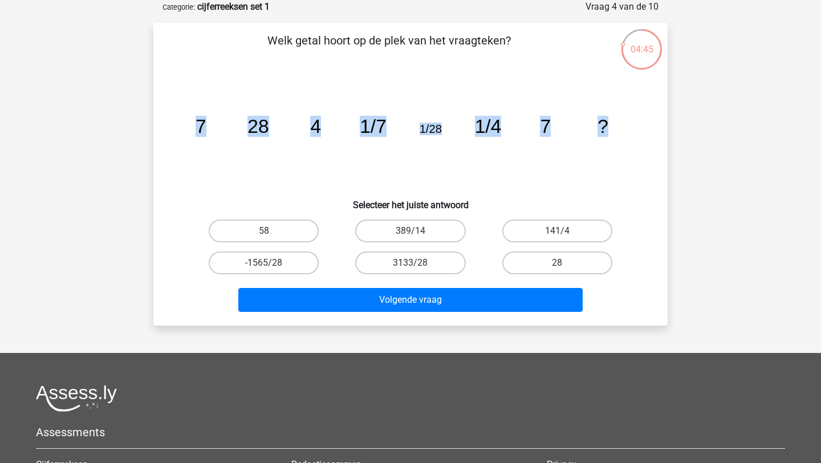
drag, startPoint x: 188, startPoint y: 131, endPoint x: 643, endPoint y: 121, distance: 455.8
click at [645, 120] on div "image/svg+xml 7 28 4 1/7 1/28 1/4 7 ?" at bounding box center [411, 132] width 478 height 115
copy g "7 28 4 1/7 1/28 1/4 7 ?"
click at [461, 167] on icon "image/svg+xml 7 28 4 1/7 1/28 1/4 7 ?" at bounding box center [411, 132] width 460 height 115
click at [516, 262] on label "28" at bounding box center [558, 263] width 110 height 23
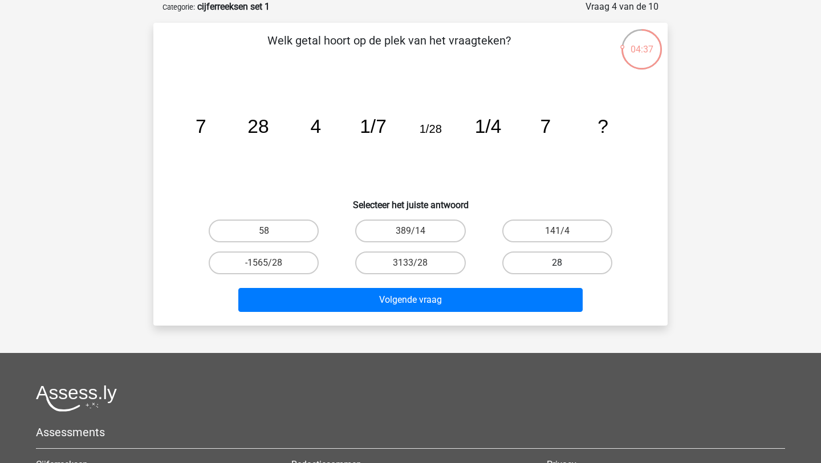
click at [557, 263] on input "28" at bounding box center [560, 266] width 7 height 7
radio input "true"
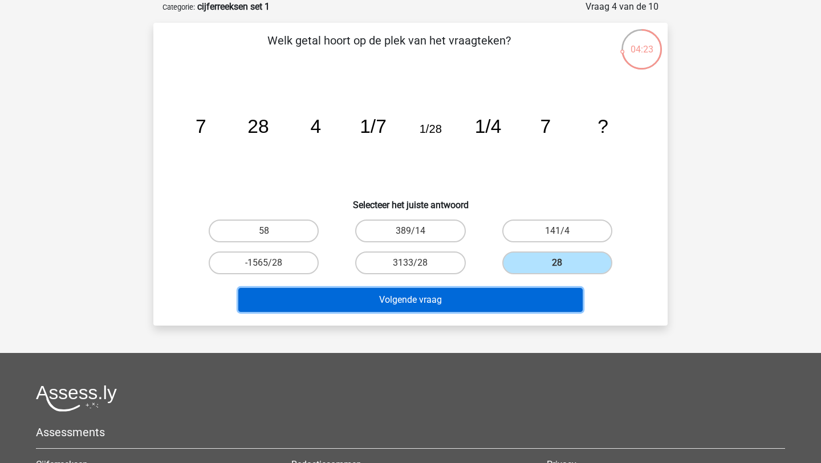
click at [500, 310] on button "Volgende vraag" at bounding box center [410, 300] width 345 height 24
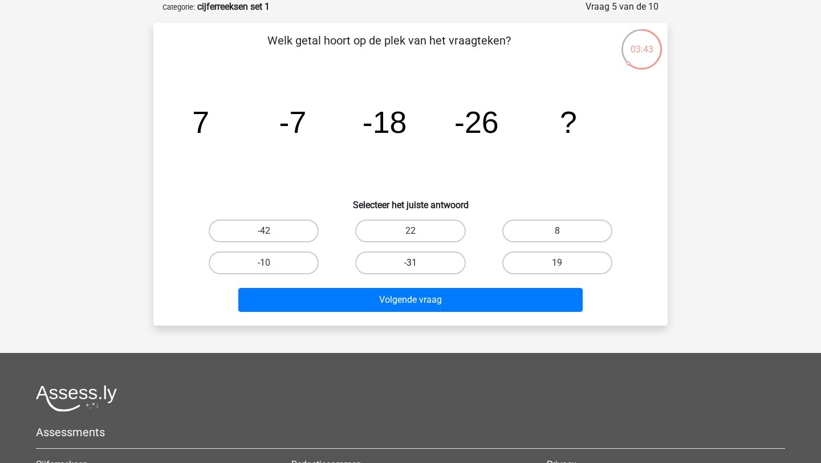
click at [437, 266] on label "-31" at bounding box center [410, 263] width 110 height 23
click at [418, 266] on input "-31" at bounding box center [414, 266] width 7 height 7
radio input "true"
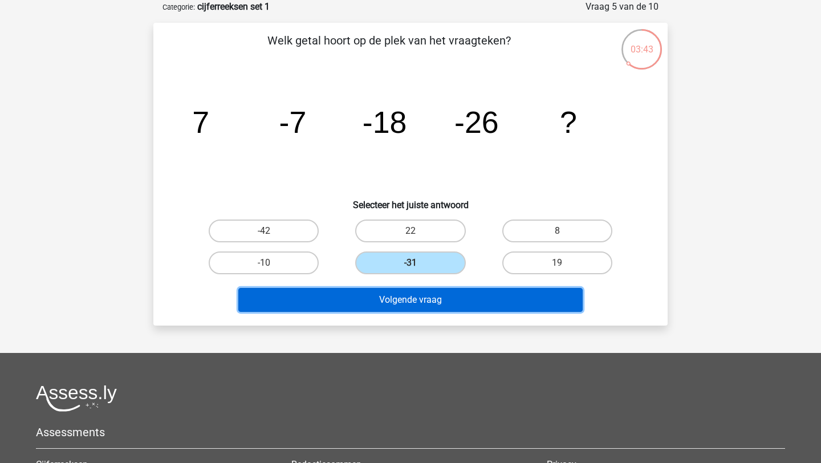
click at [435, 295] on button "Volgende vraag" at bounding box center [410, 300] width 345 height 24
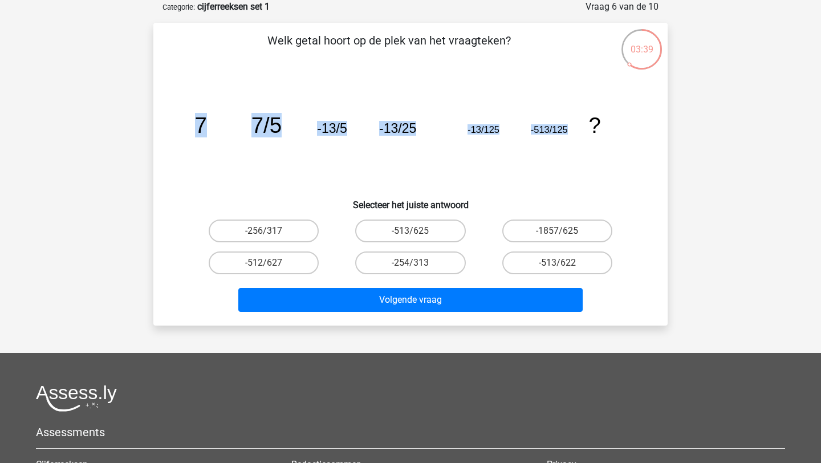
drag, startPoint x: 179, startPoint y: 120, endPoint x: 581, endPoint y: 125, distance: 402.1
click at [581, 125] on div "image/svg+xml 7 7/5 -13/5 -13/25 -13/125 -513/125 ?" at bounding box center [411, 132] width 478 height 115
click at [391, 168] on icon "image/svg+xml 7 7/5 -13/5 -13/25 -13/125 -513/125 ?" at bounding box center [411, 132] width 460 height 115
drag, startPoint x: 198, startPoint y: 129, endPoint x: 577, endPoint y: 128, distance: 378.7
click at [577, 128] on icon "image/svg+xml 7 7/5 -13/5 -13/25 -13/125 -513/125 ?" at bounding box center [411, 132] width 460 height 115
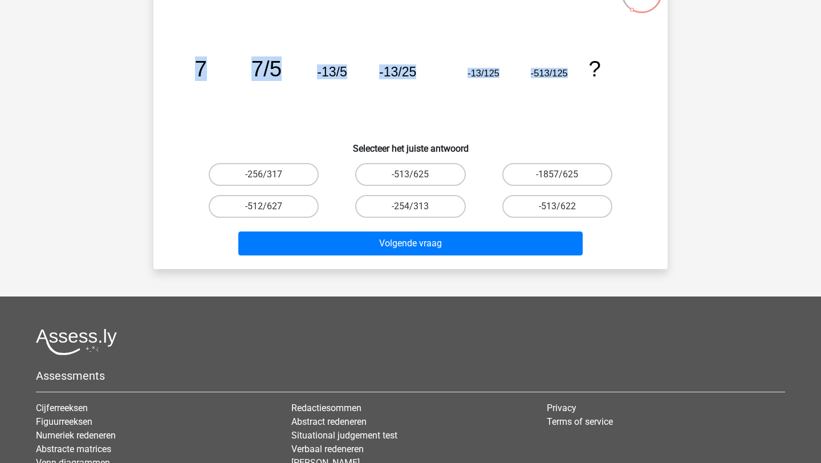
scroll to position [0, 0]
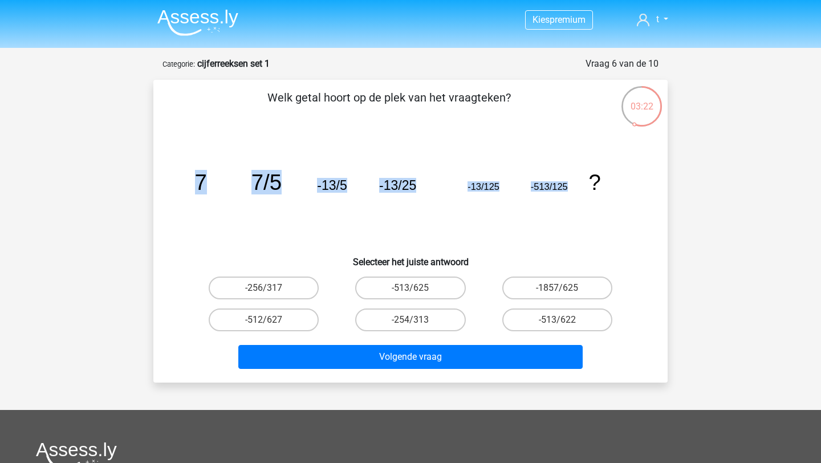
copy g "7 7/5 -13/5 -13/25 -13/125 -513/125"
click at [432, 218] on icon "image/svg+xml 7 7/5 -13/5 -13/25 -13/125 -513/125 ?" at bounding box center [411, 189] width 460 height 115
click at [525, 289] on label "-1857/625" at bounding box center [558, 288] width 110 height 23
click at [557, 289] on input "-1857/625" at bounding box center [560, 291] width 7 height 7
radio input "true"
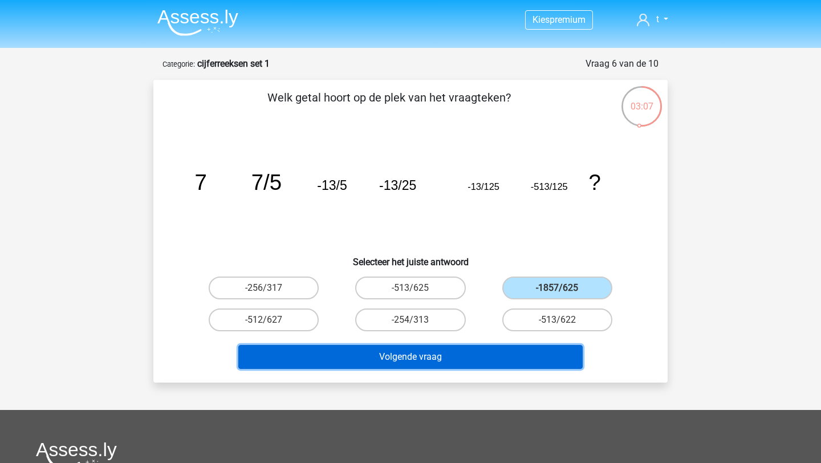
click at [497, 357] on button "Volgende vraag" at bounding box center [410, 357] width 345 height 24
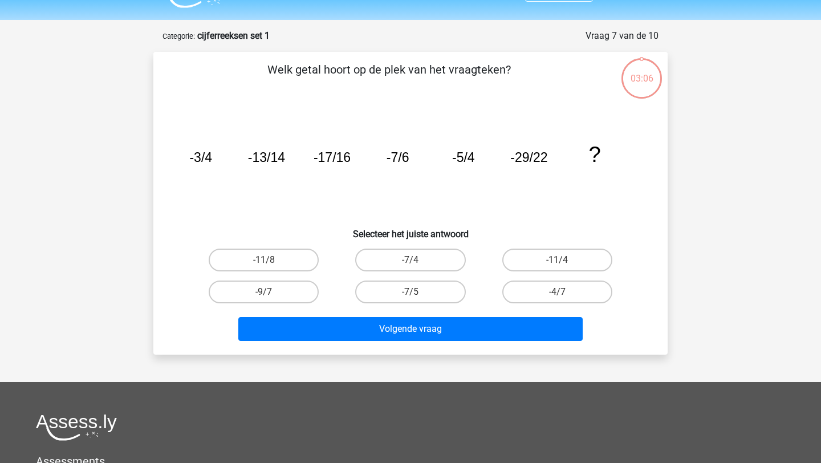
scroll to position [57, 0]
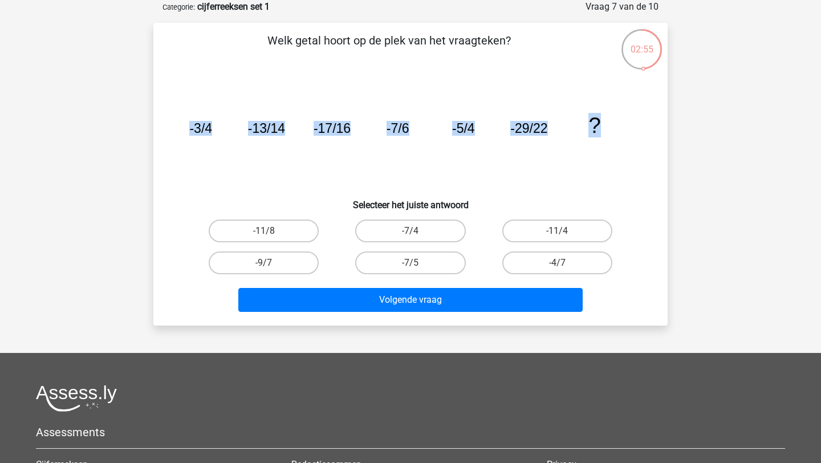
drag, startPoint x: 184, startPoint y: 122, endPoint x: 617, endPoint y: 120, distance: 433.5
click at [618, 120] on icon "image/svg+xml -3/4 -13/14 -17/16 -7/6 -5/4 -29/22 ?" at bounding box center [411, 132] width 460 height 115
copy g "-3/4 -13/14 -17/16 -7/6 -5/4 -29/22 ?"
click at [444, 147] on icon "image/svg+xml -3/4 -13/14 -17/16 -7/6 -5/4 -29/22 ?" at bounding box center [411, 132] width 460 height 115
click at [430, 226] on label "-7/4" at bounding box center [410, 231] width 110 height 23
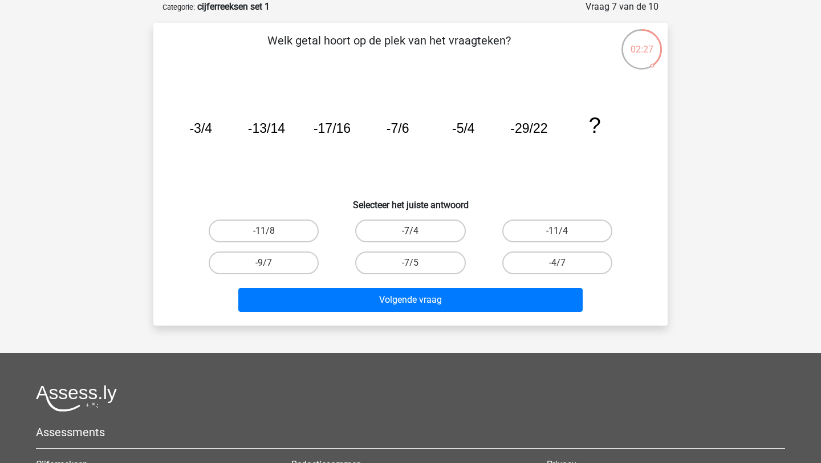
click at [418, 231] on input "-7/4" at bounding box center [414, 234] width 7 height 7
radio input "true"
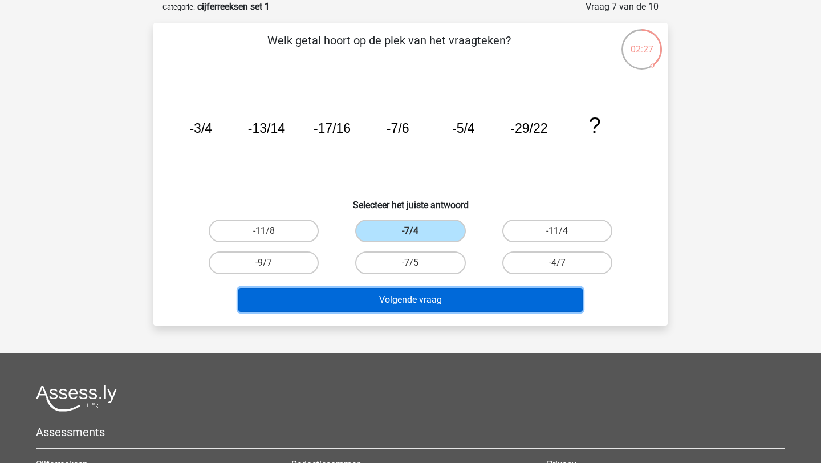
click at [427, 299] on button "Volgende vraag" at bounding box center [410, 300] width 345 height 24
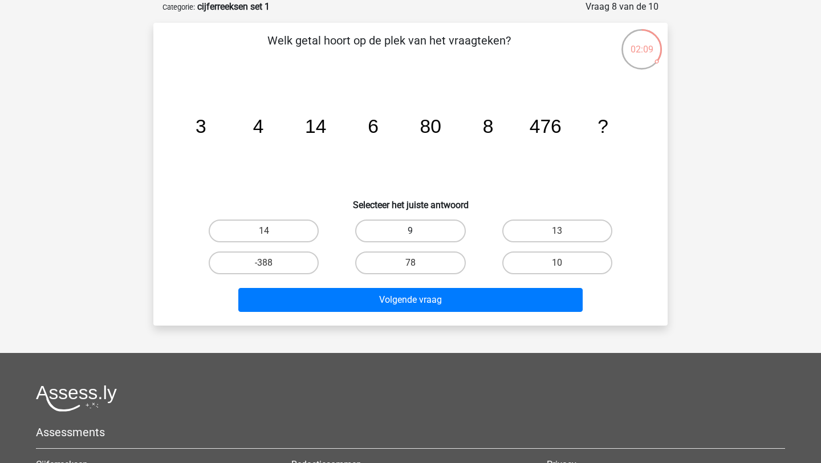
click at [402, 229] on label "9" at bounding box center [410, 231] width 110 height 23
click at [411, 231] on input "9" at bounding box center [414, 234] width 7 height 7
radio input "true"
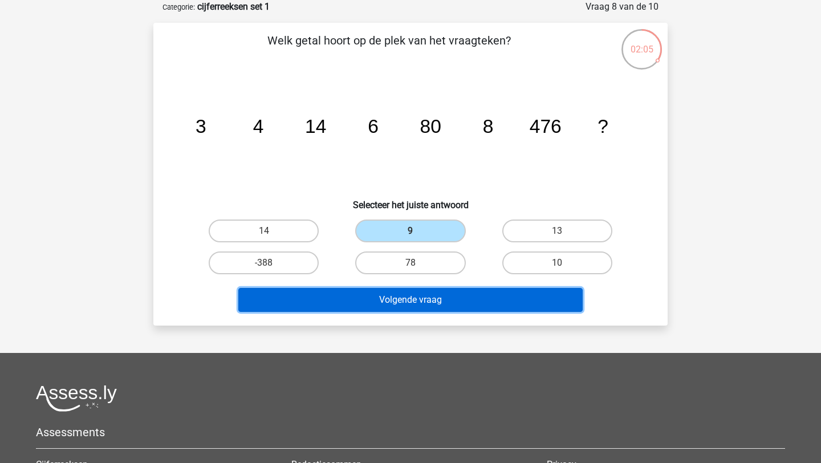
click at [399, 301] on button "Volgende vraag" at bounding box center [410, 300] width 345 height 24
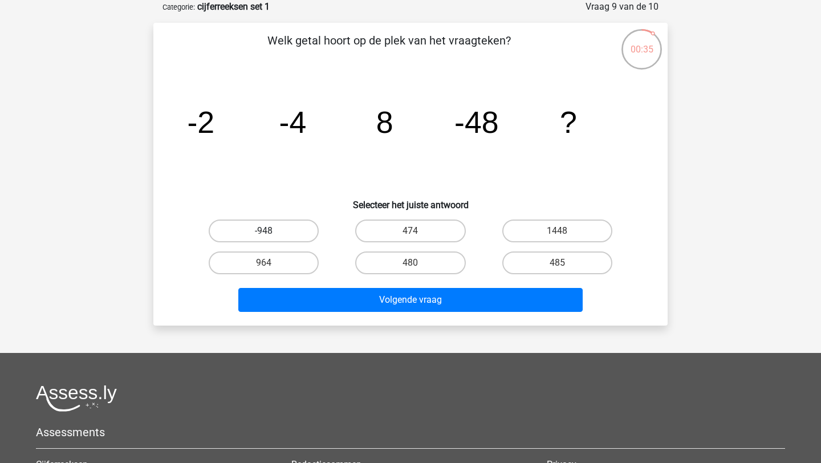
click at [292, 227] on label "-948" at bounding box center [264, 231] width 110 height 23
click at [272, 231] on input "-948" at bounding box center [267, 234] width 7 height 7
radio input "true"
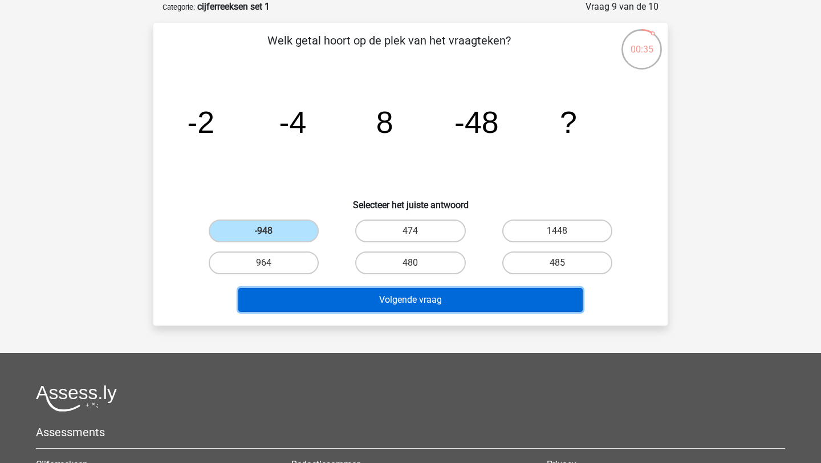
click at [324, 294] on button "Volgende vraag" at bounding box center [410, 300] width 345 height 24
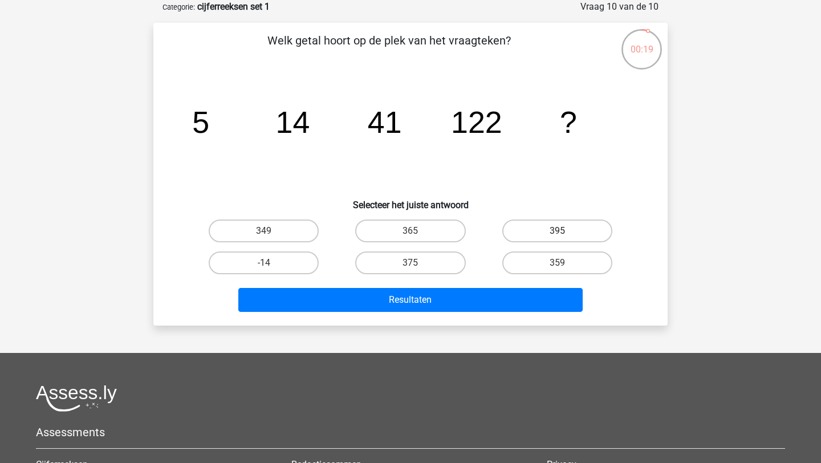
click at [504, 233] on label "395" at bounding box center [558, 231] width 110 height 23
click at [557, 233] on input "395" at bounding box center [560, 234] width 7 height 7
radio input "true"
click at [513, 234] on label "395" at bounding box center [558, 231] width 110 height 23
click at [557, 234] on input "395" at bounding box center [560, 234] width 7 height 7
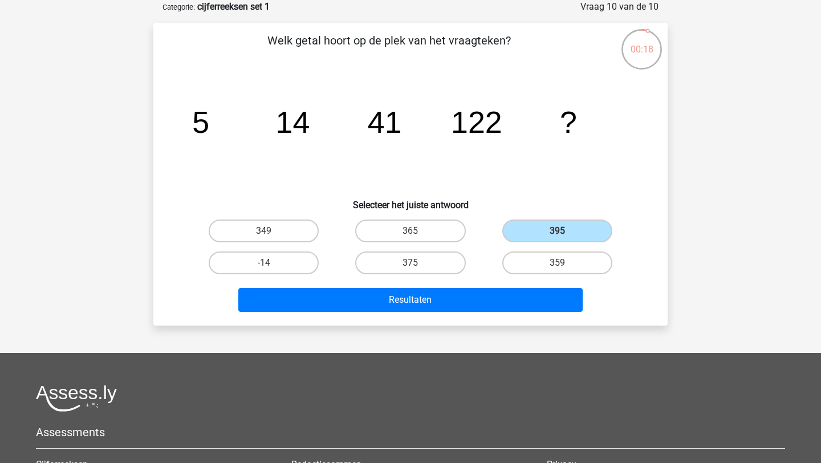
click at [490, 278] on div "359" at bounding box center [557, 263] width 147 height 32
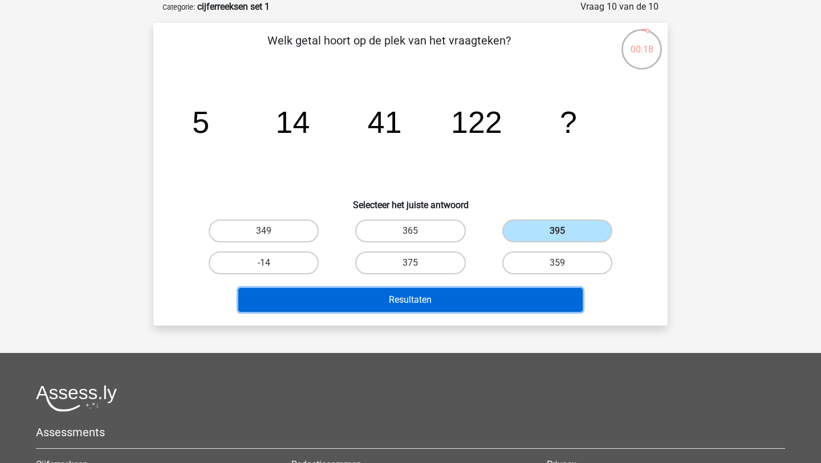
click at [487, 308] on button "Resultaten" at bounding box center [410, 300] width 345 height 24
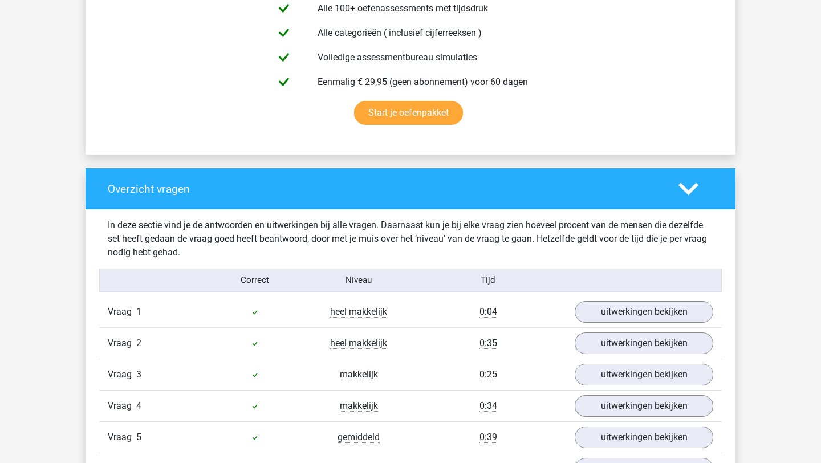
scroll to position [1009, 0]
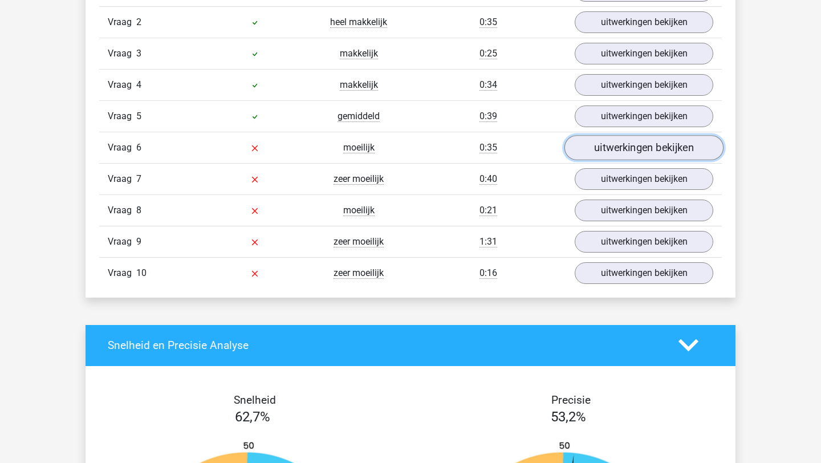
click at [590, 144] on link "uitwerkingen bekijken" at bounding box center [644, 147] width 159 height 25
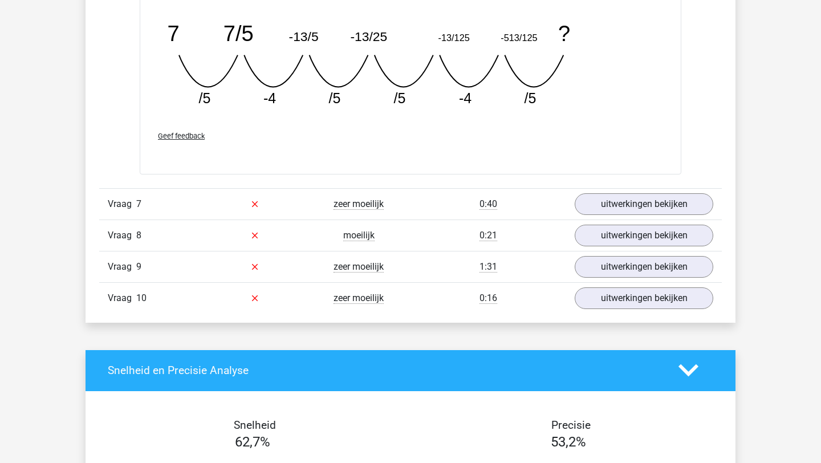
scroll to position [1486, 0]
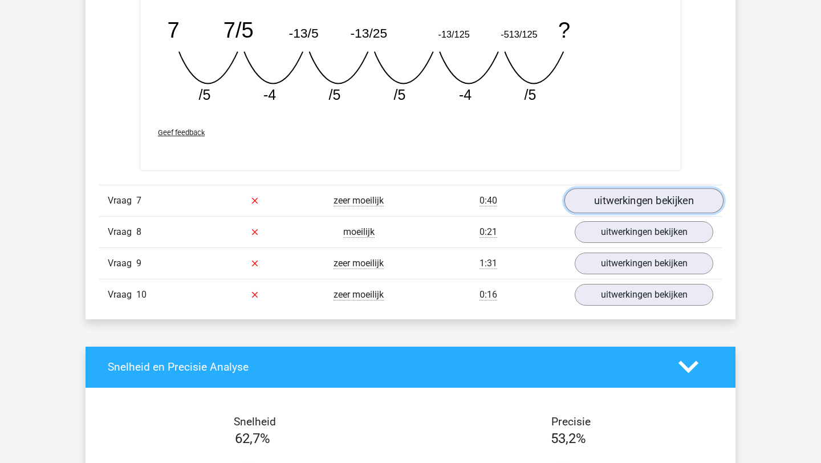
click at [580, 202] on link "uitwerkingen bekijken" at bounding box center [644, 200] width 159 height 25
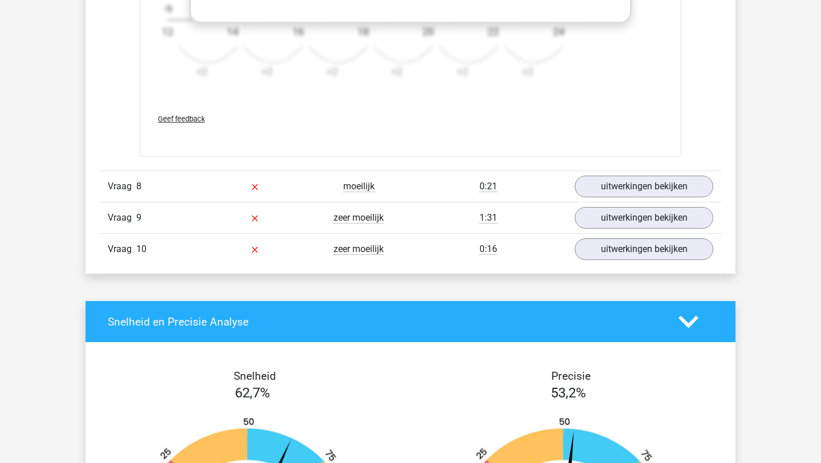
scroll to position [2291, 0]
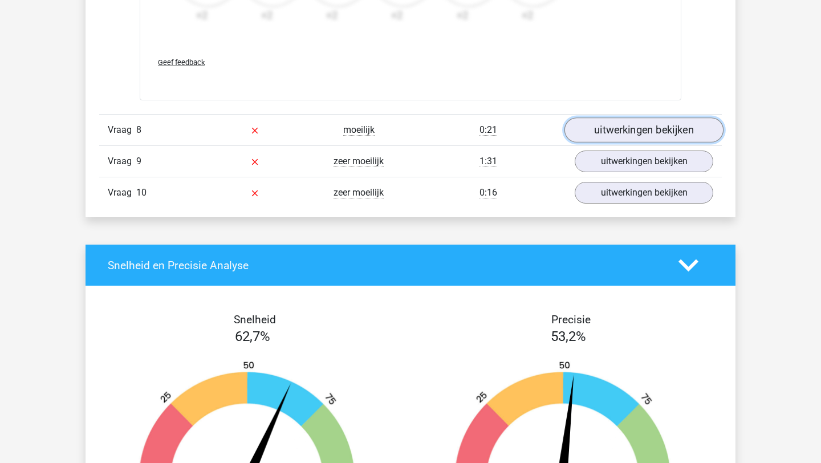
click at [609, 132] on link "uitwerkingen bekijken" at bounding box center [644, 130] width 159 height 25
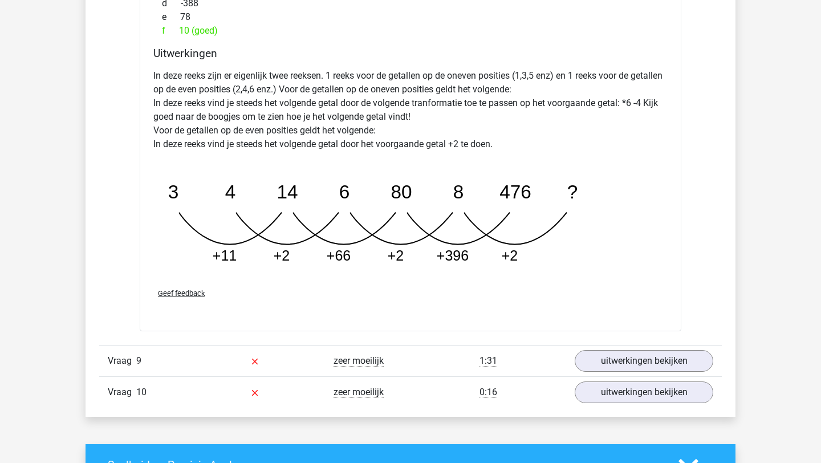
scroll to position [2664, 0]
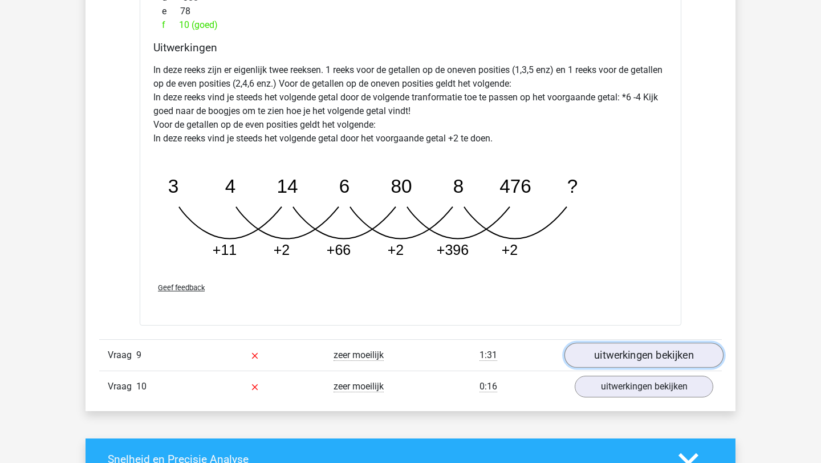
click at [618, 363] on link "uitwerkingen bekijken" at bounding box center [644, 355] width 159 height 25
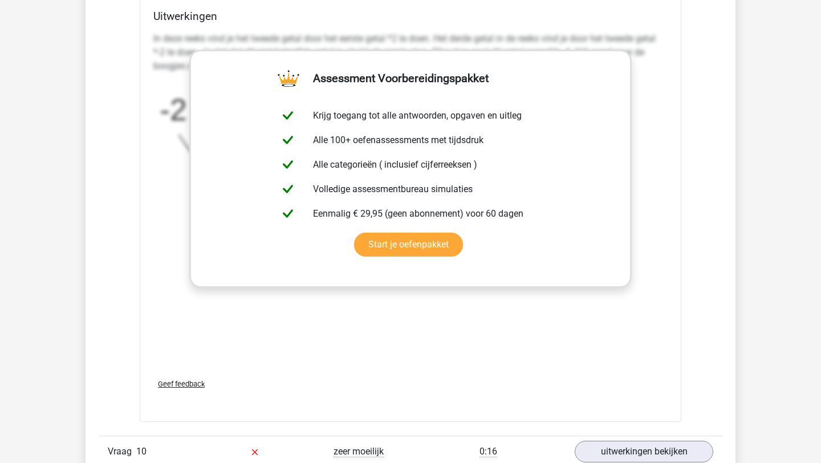
scroll to position [3380, 0]
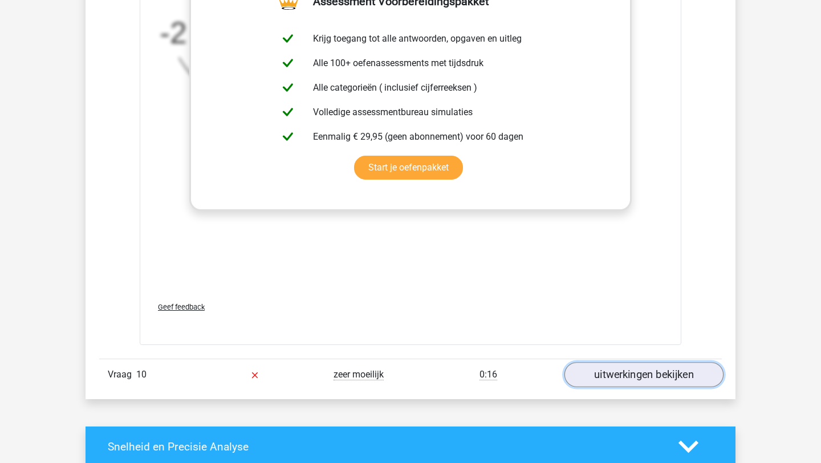
click at [617, 374] on link "uitwerkingen bekijken" at bounding box center [644, 374] width 159 height 25
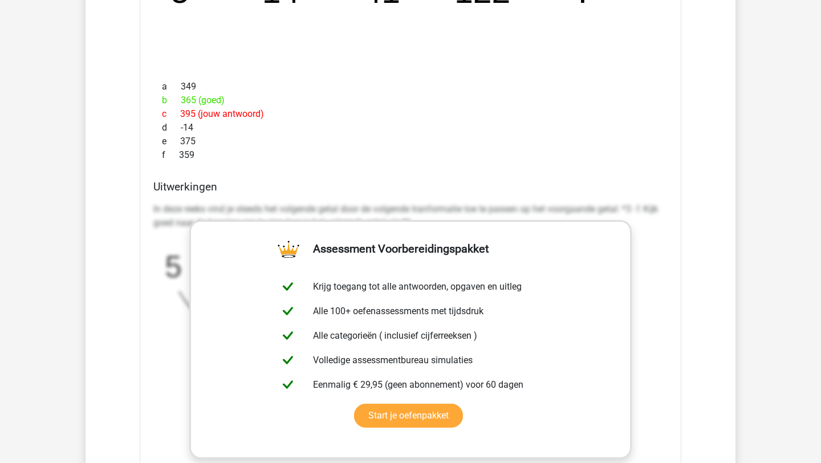
scroll to position [3926, 0]
